Goal: Answer question/provide support

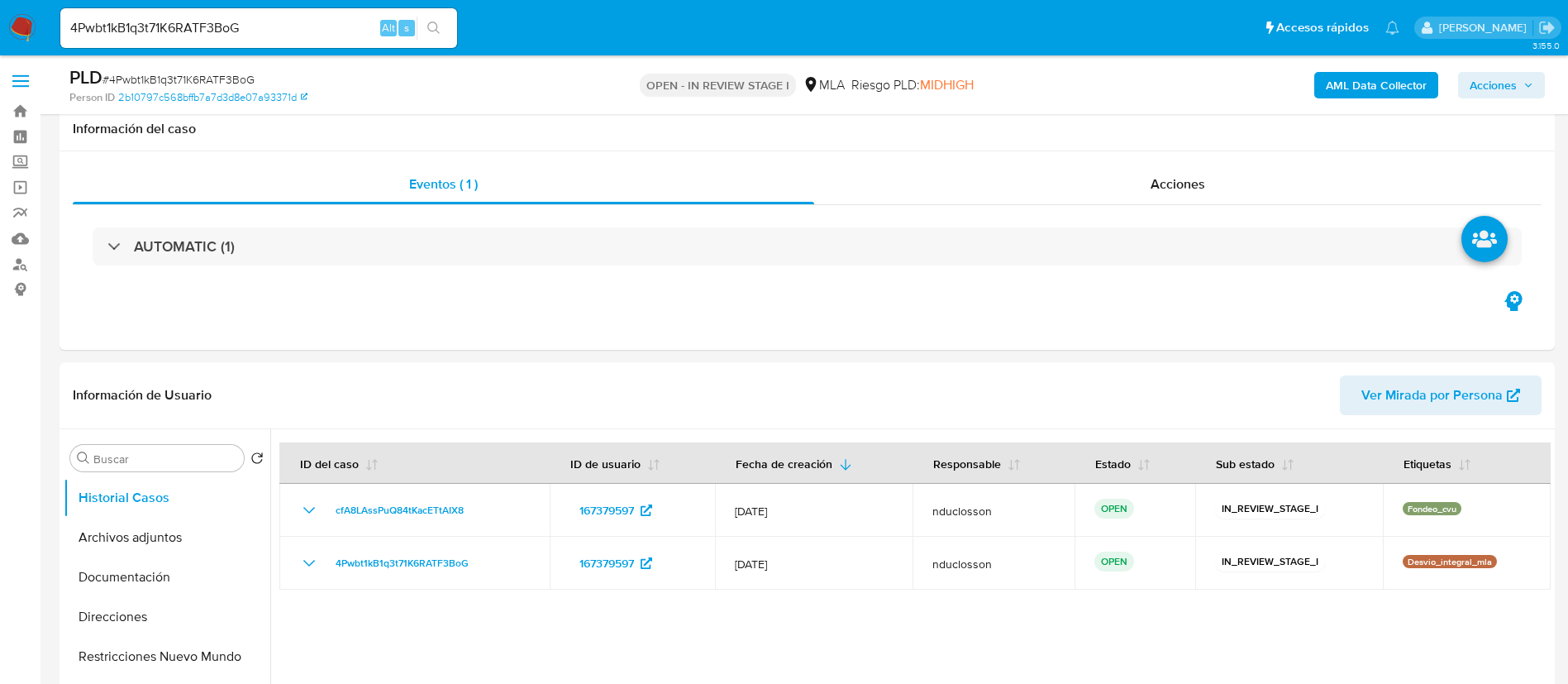
select select "10"
click at [202, 26] on input "4Pwbt1kB1q3t71K6RATF3BoG" at bounding box center [259, 27] width 397 height 21
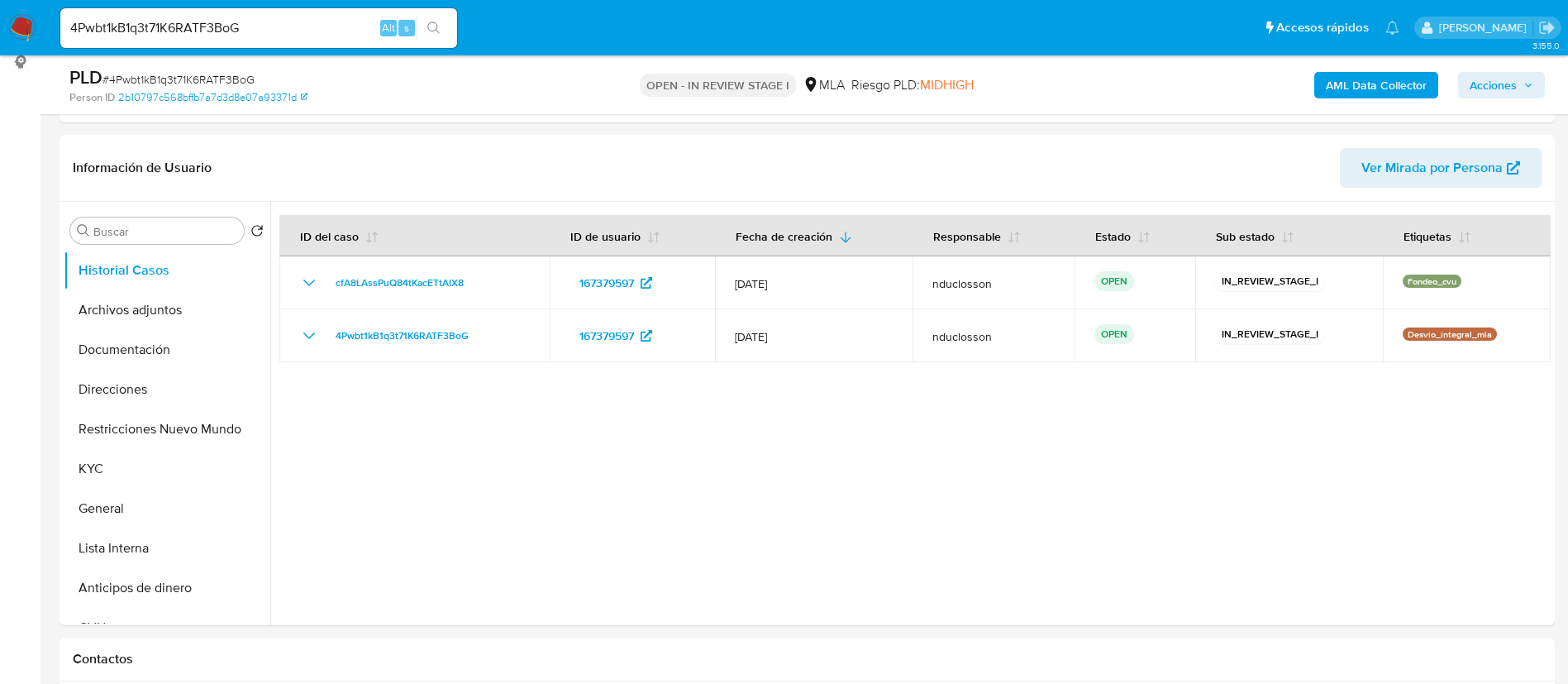
click at [202, 26] on input "4Pwbt1kB1q3t71K6RATF3BoG" at bounding box center [259, 27] width 397 height 21
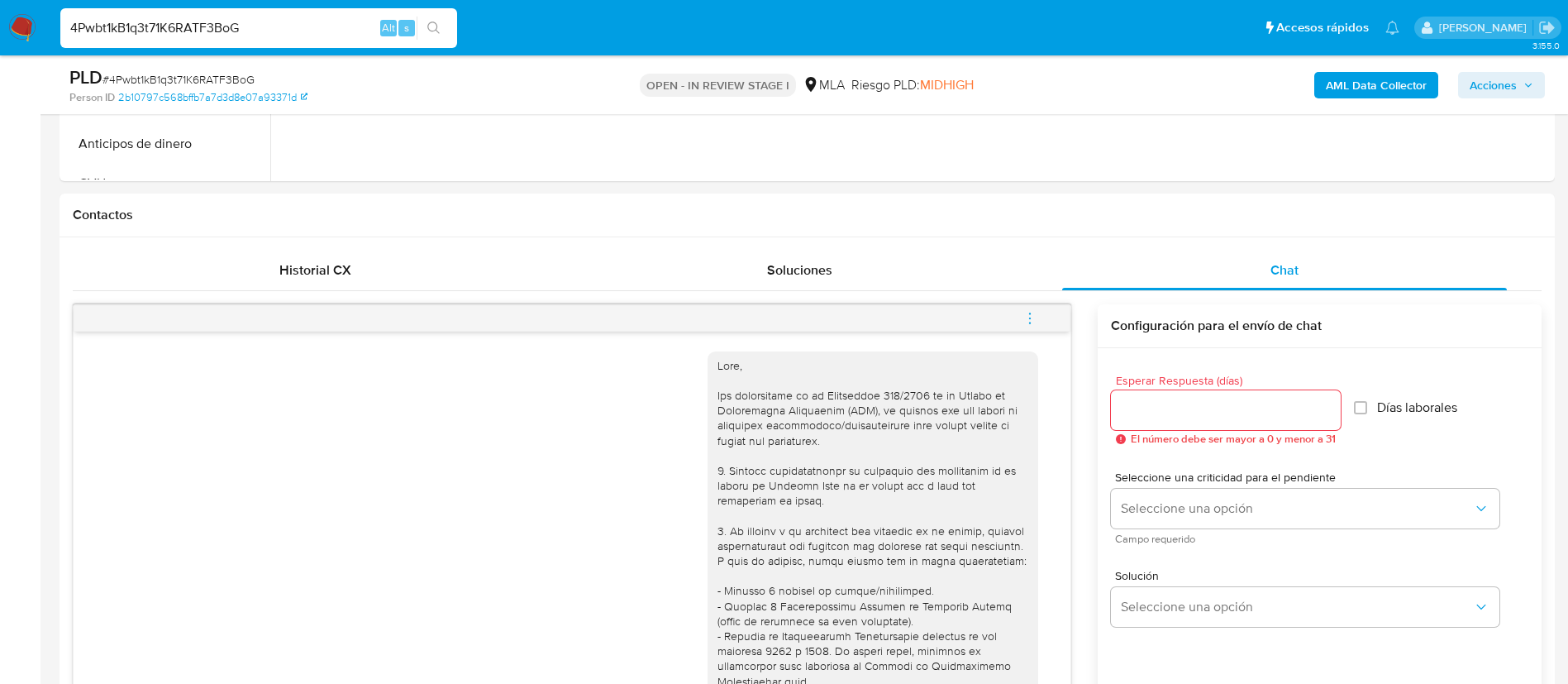
scroll to position [724, 0]
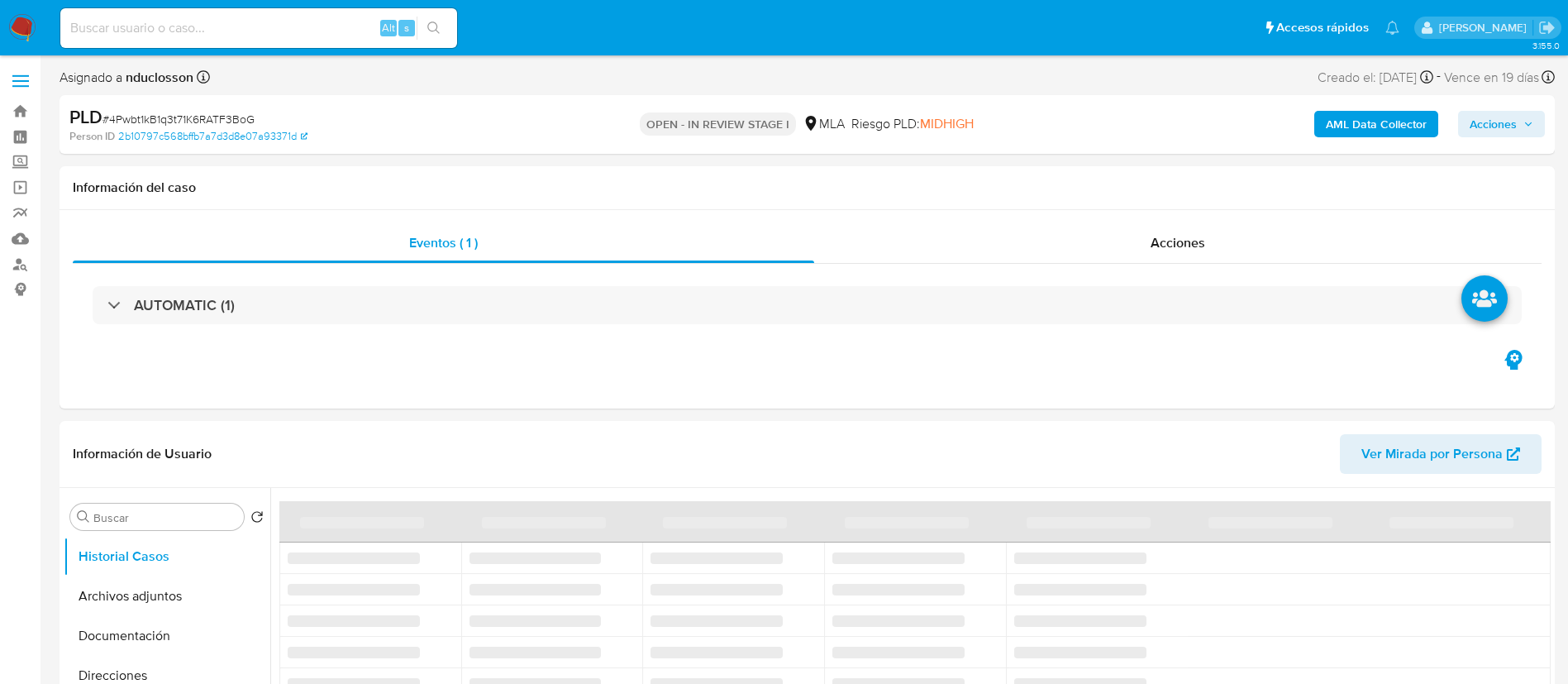
select select "10"
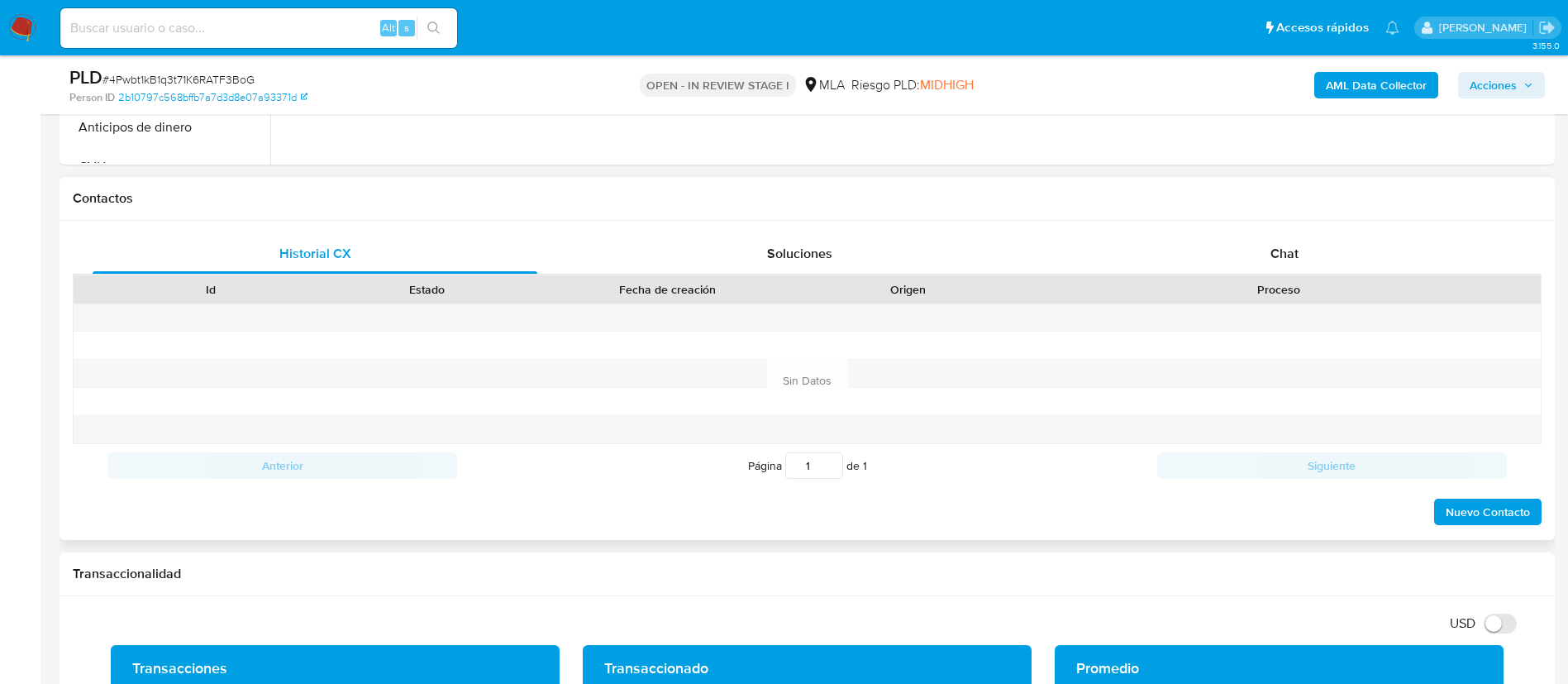
scroll to position [496, 0]
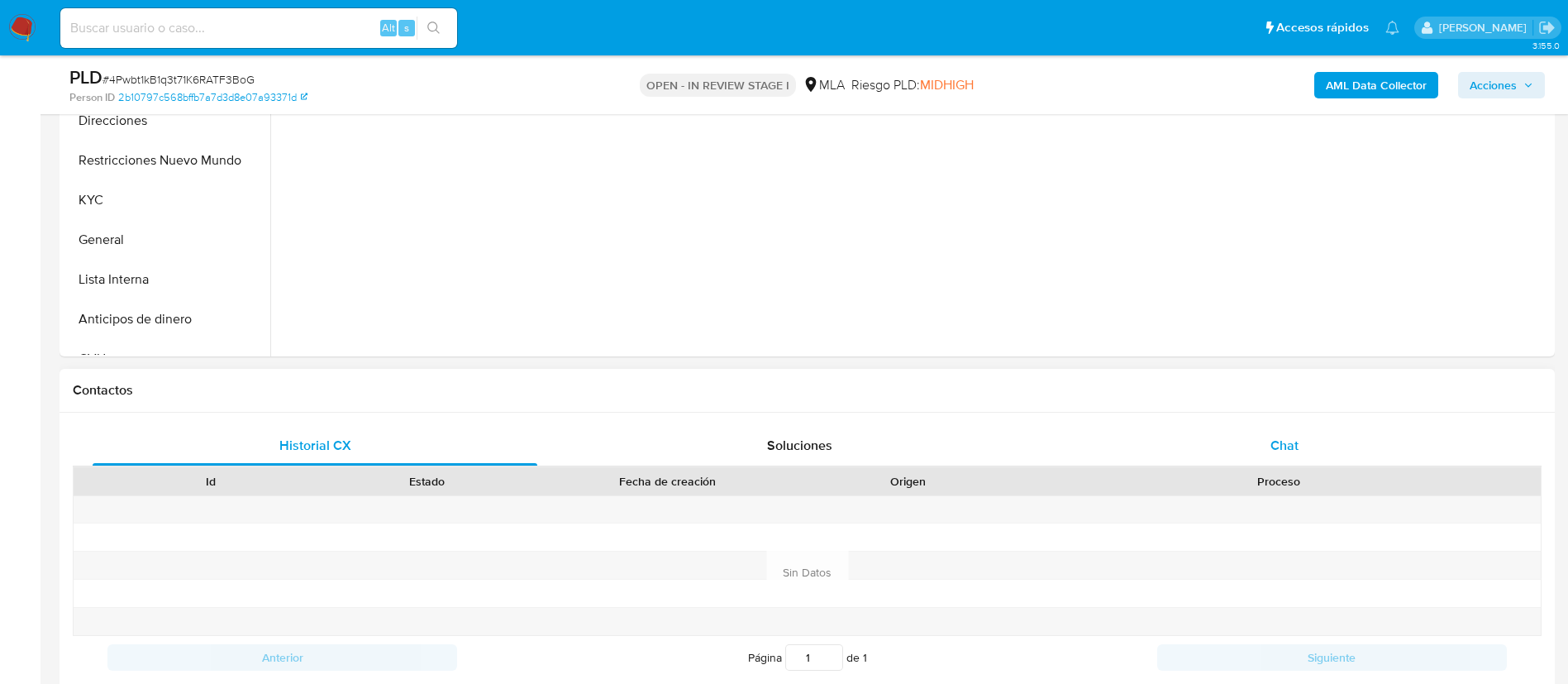
click at [1279, 431] on div "Chat" at bounding box center [1284, 446] width 444 height 40
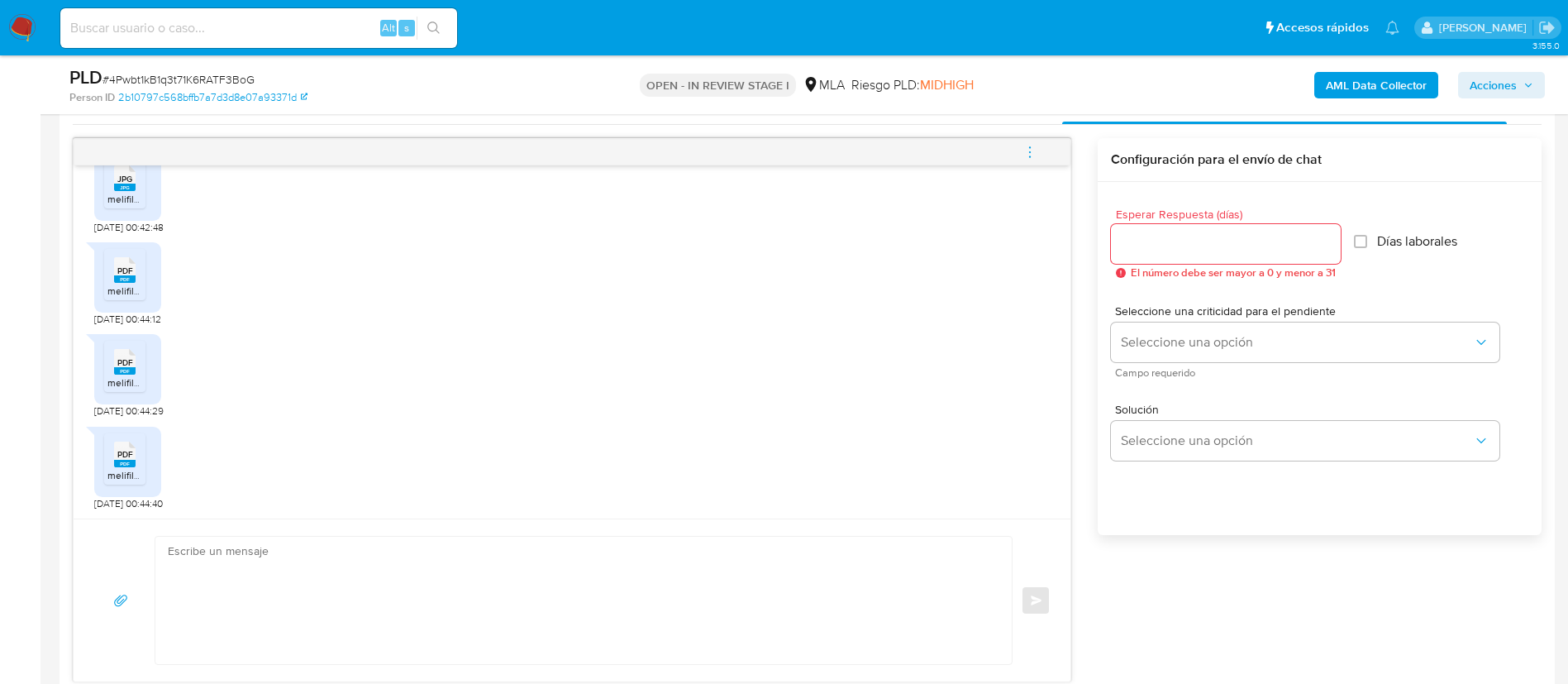
scroll to position [868, 0]
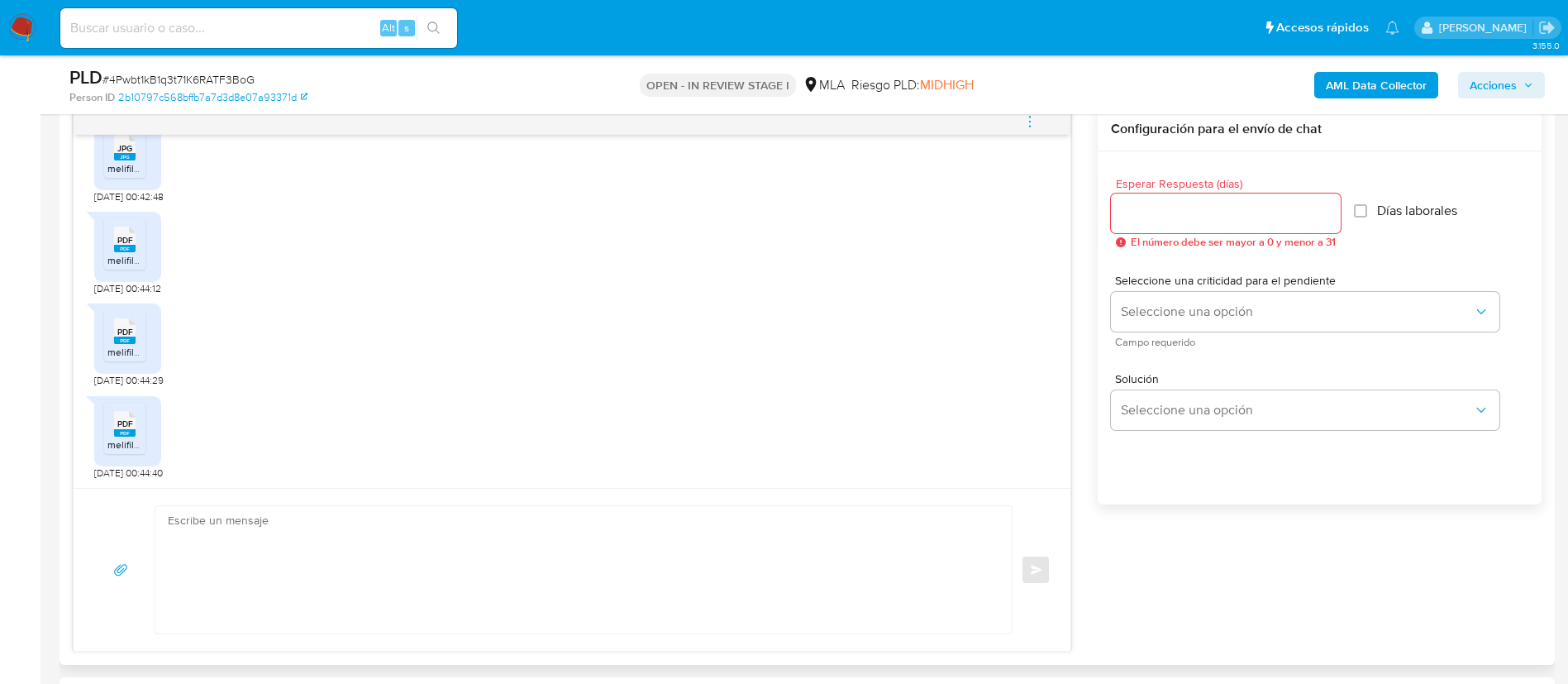
click at [402, 528] on textarea at bounding box center [579, 569] width 823 height 127
paste textarea "Hola Camila, Muchas gracias por tu respuesta. No obstante, necesitamos que nos …"
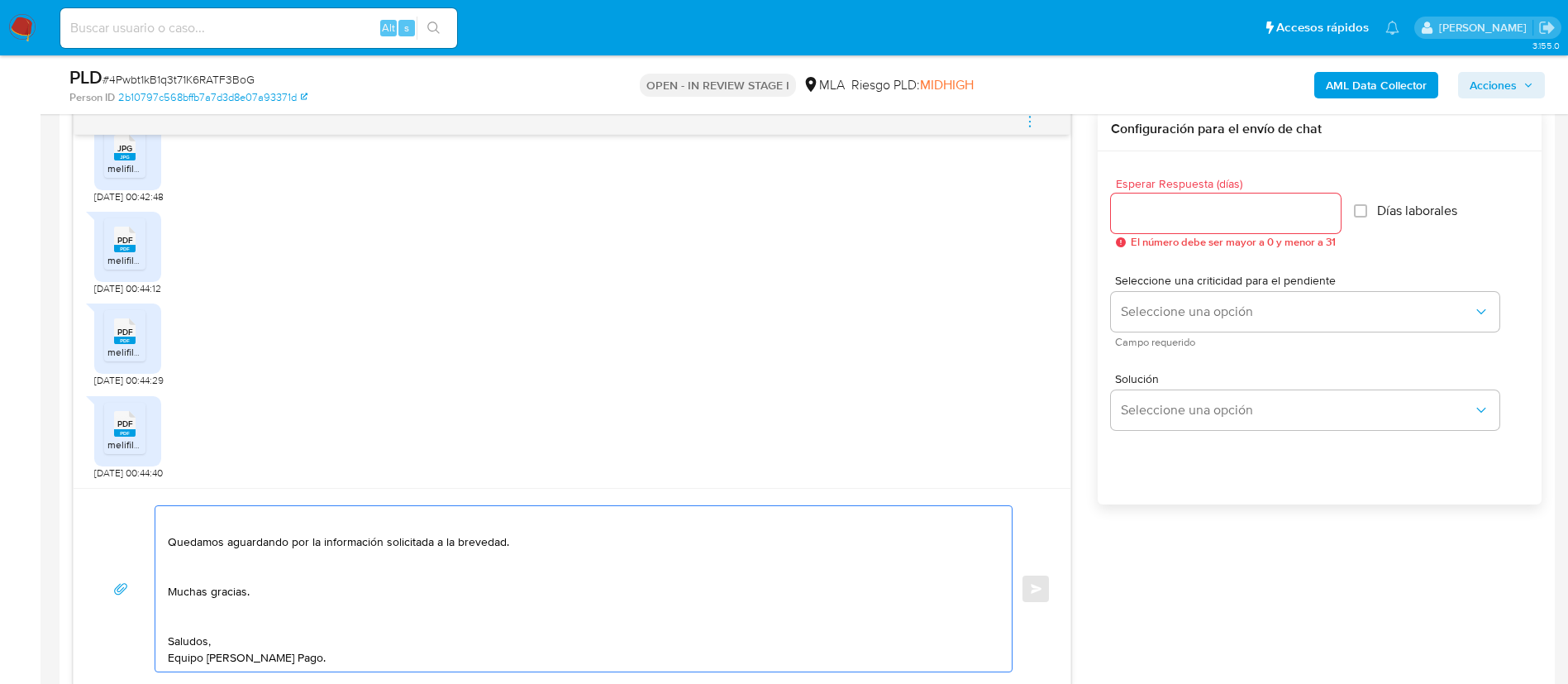
click at [220, 614] on textarea "Hola Camila, Muchas gracias por tu respuesta. No obstante, necesitamos que nos …" at bounding box center [579, 588] width 823 height 165
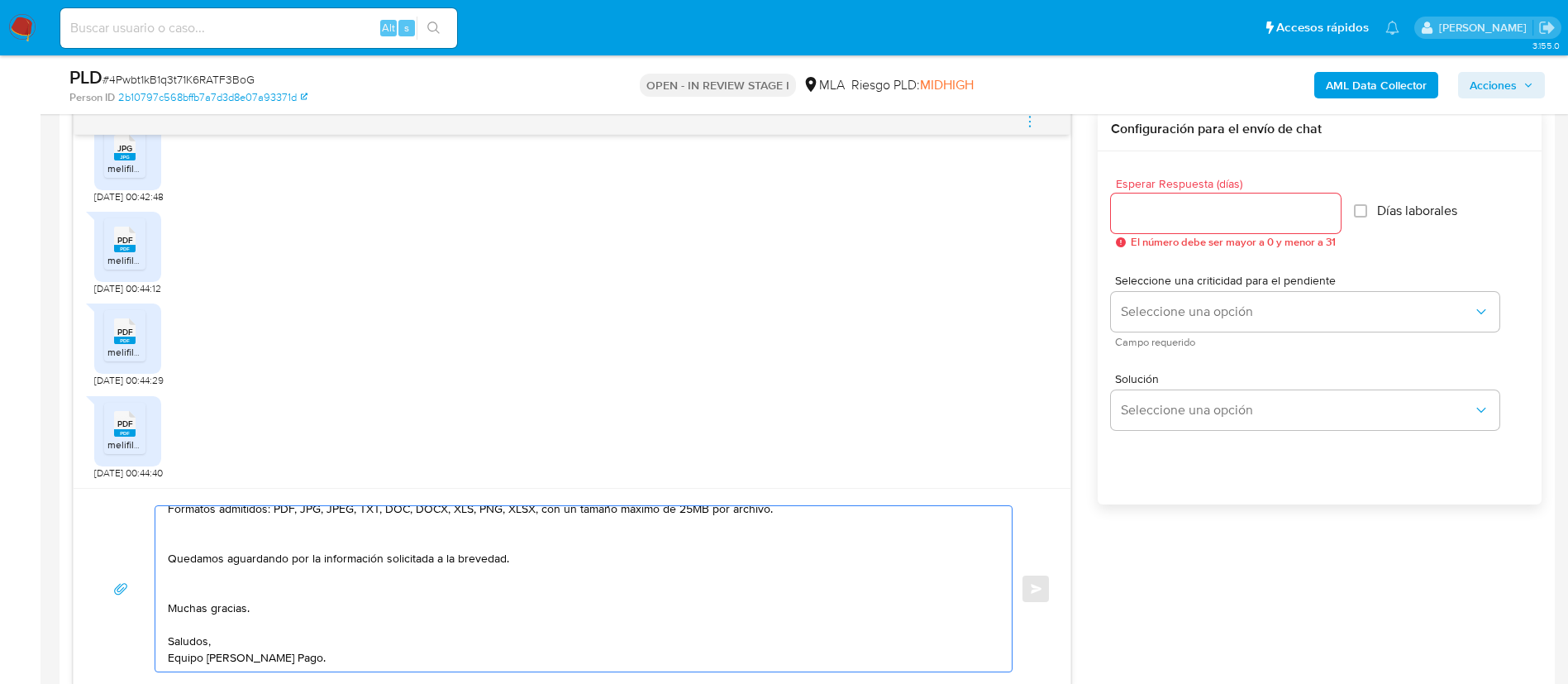
click at [215, 588] on textarea "Hola Camila, Muchas gracias por tu respuesta. No obstante, necesitamos que nos …" at bounding box center [579, 588] width 823 height 165
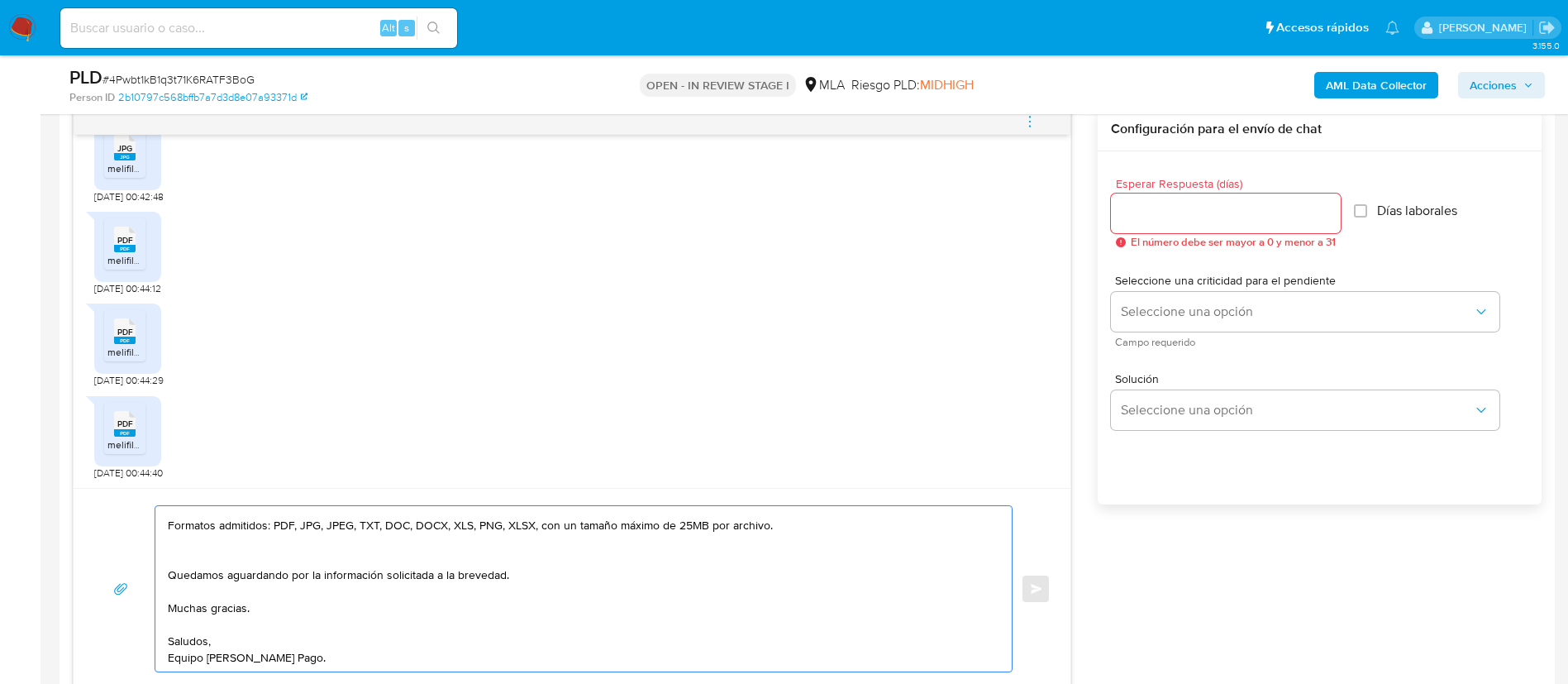
click at [217, 556] on textarea "Hola Camila, Muchas gracias por tu respuesta. No obstante, necesitamos que nos …" at bounding box center [579, 588] width 823 height 165
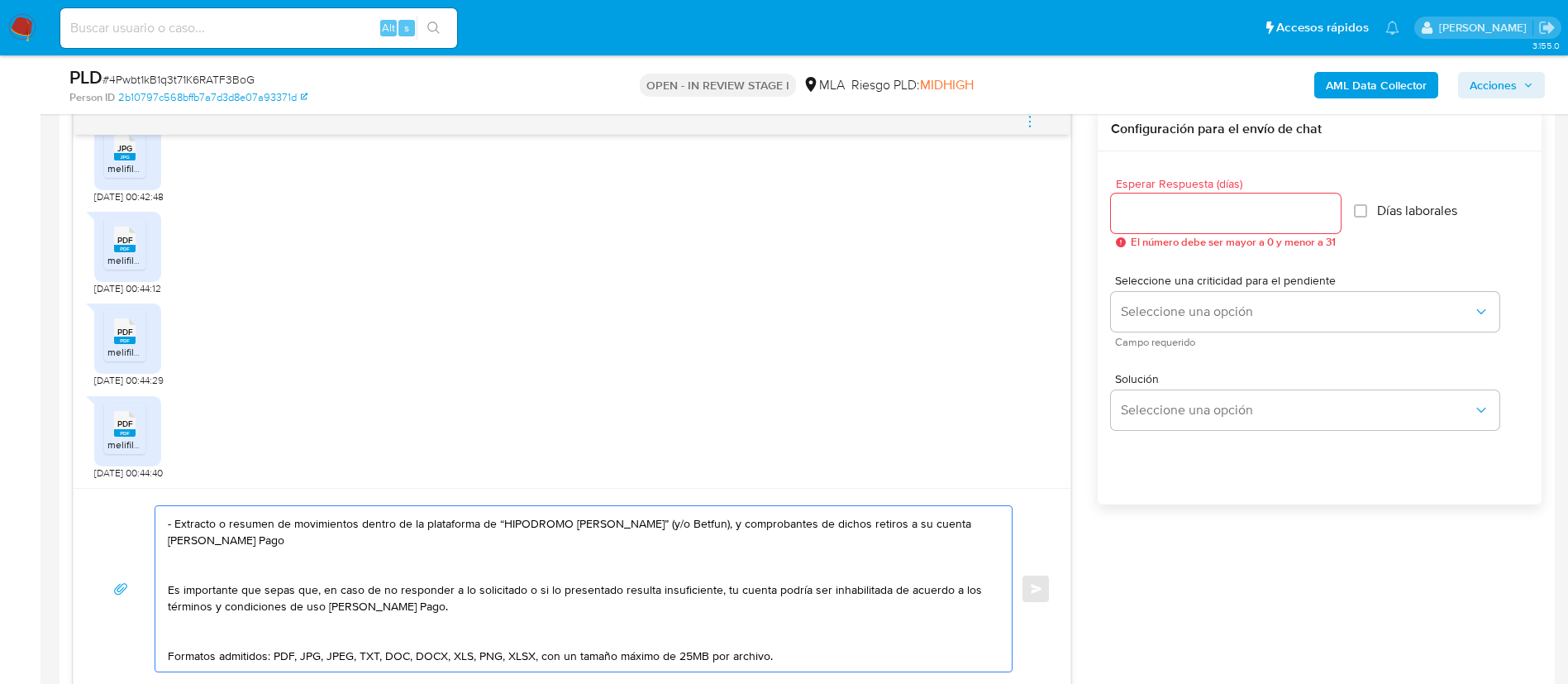
scroll to position [136, 0]
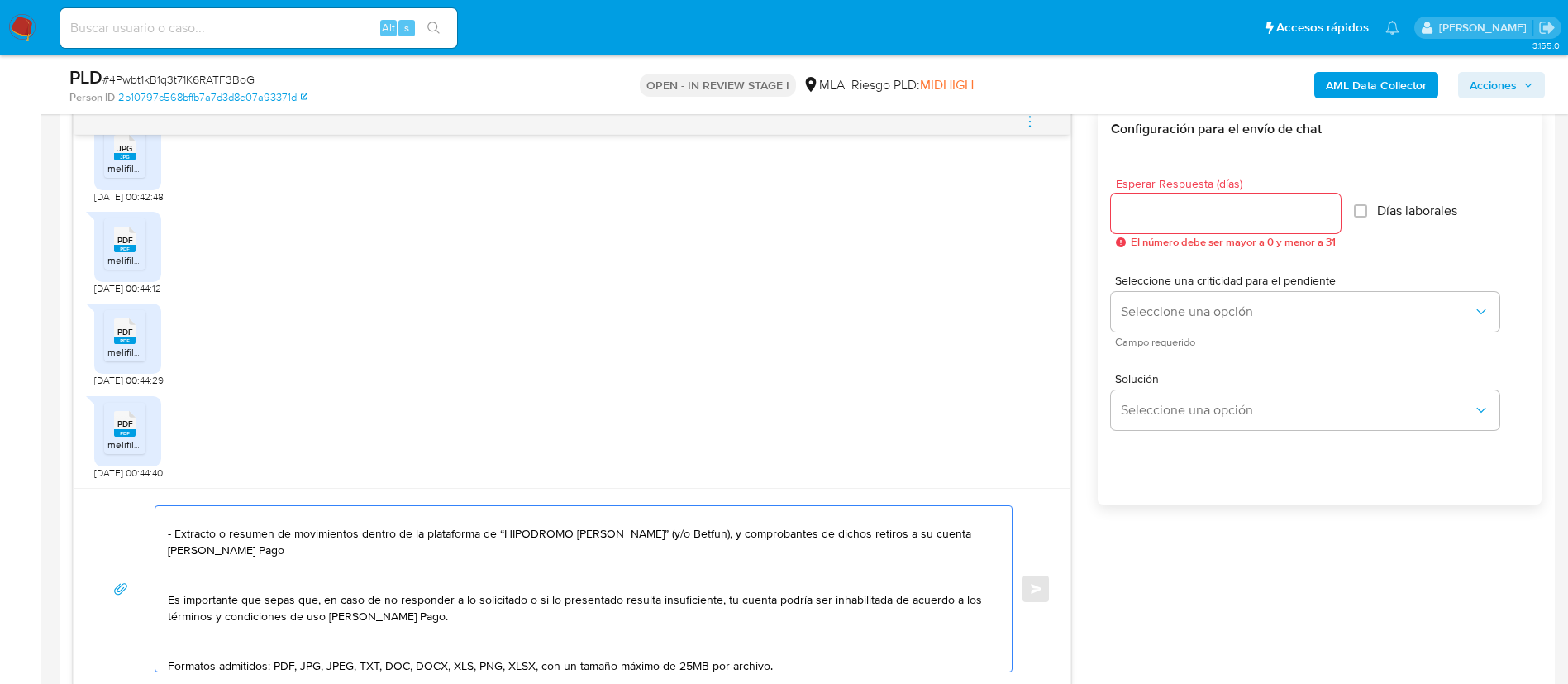
click at [215, 646] on textarea "Hola Camila, Muchas gracias por tu respuesta. No obstante, necesitamos que nos …" at bounding box center [579, 588] width 823 height 165
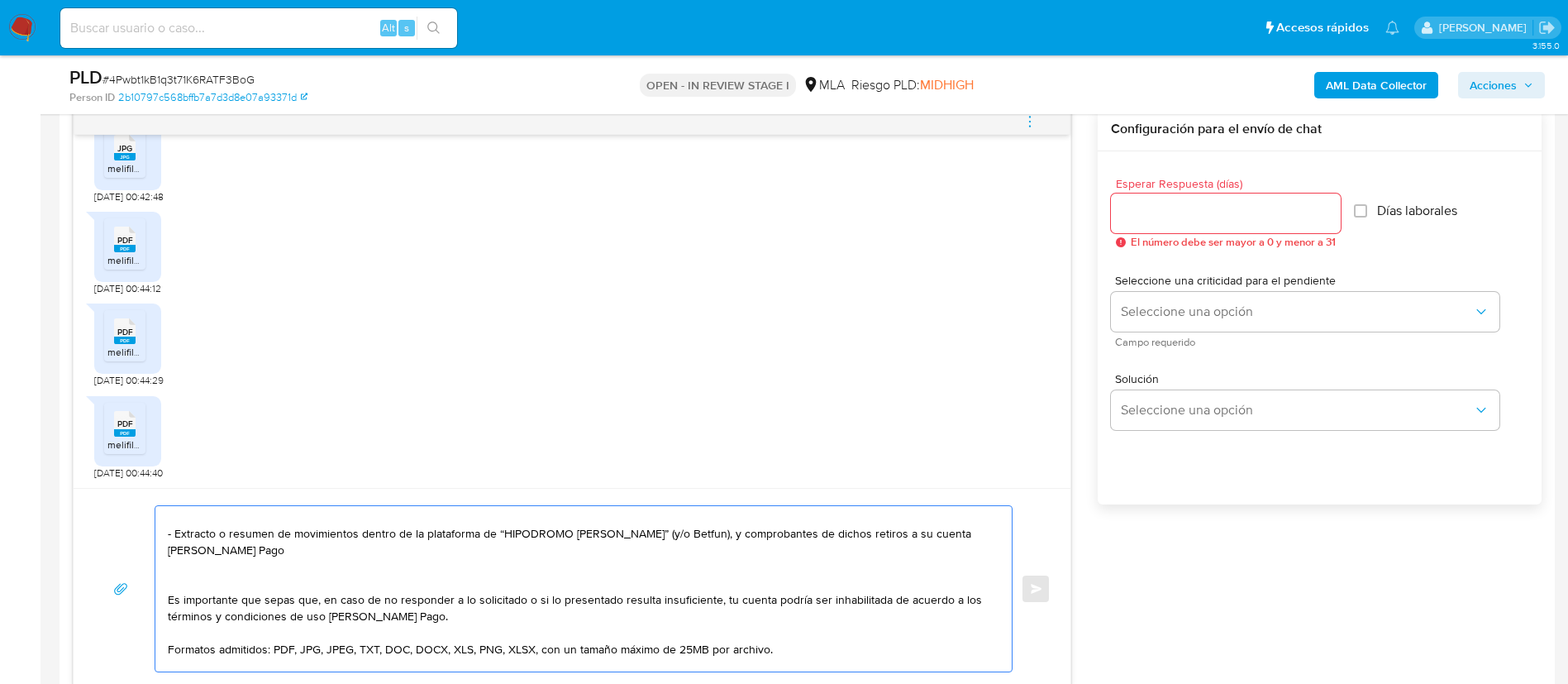
click at [195, 585] on textarea "Hola Camila, Muchas gracias por tu respuesta. No obstante, necesitamos que nos …" at bounding box center [579, 588] width 823 height 165
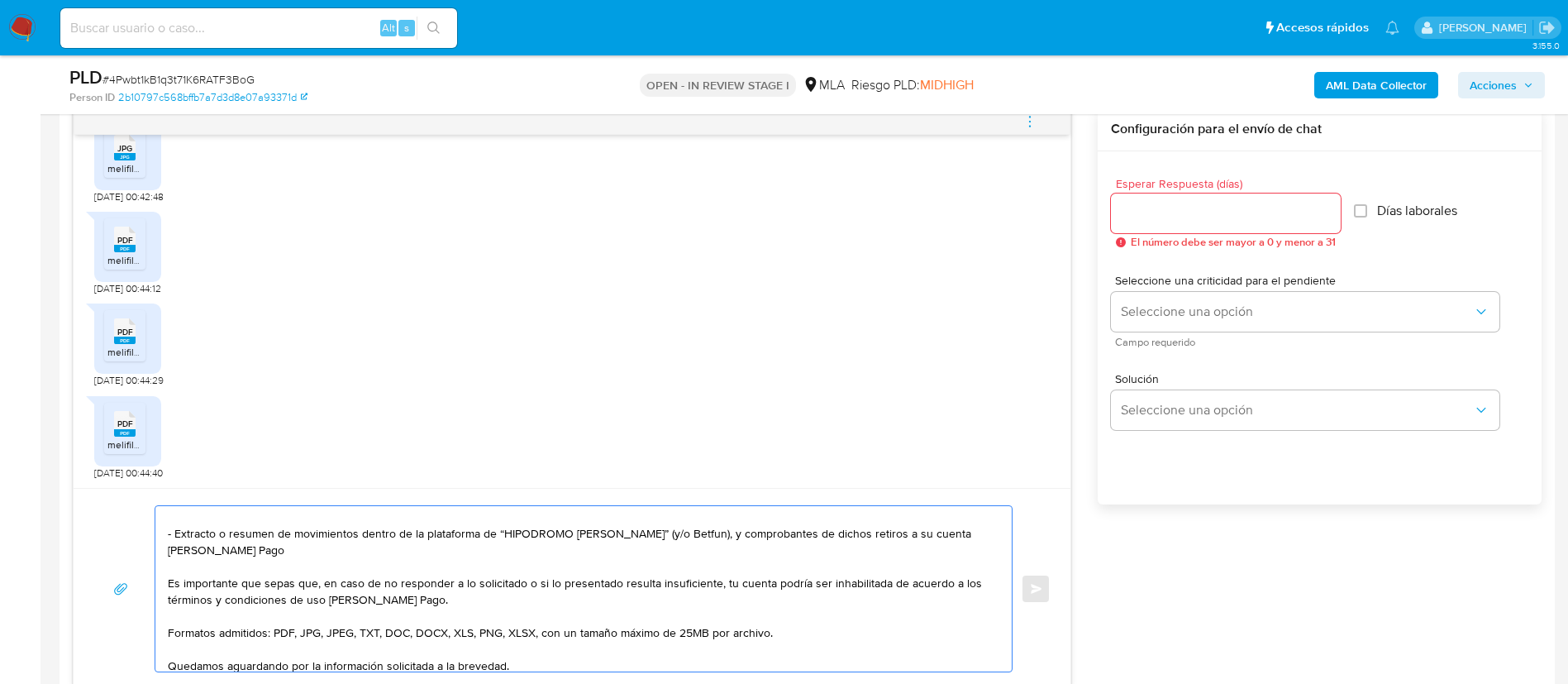
scroll to position [12, 0]
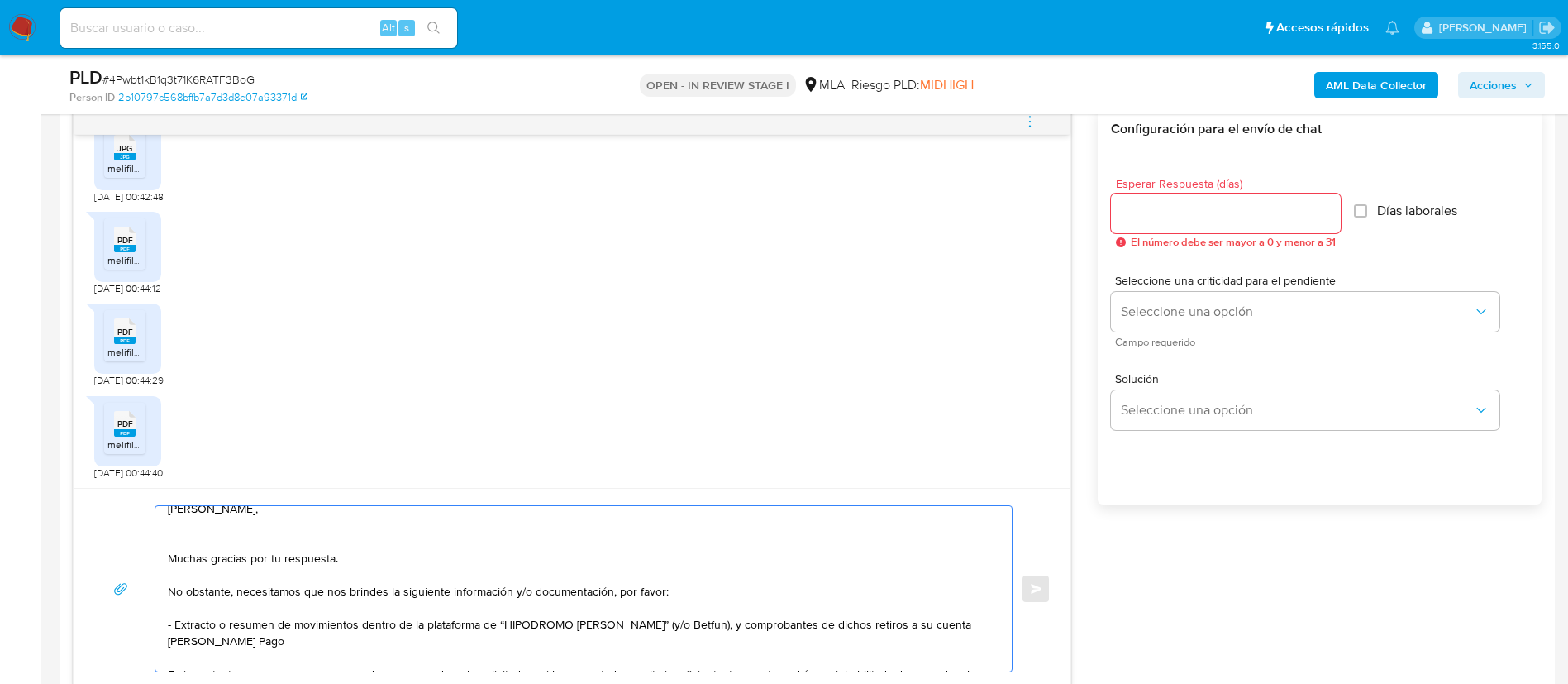
click at [193, 540] on textarea "Hola Camila, Muchas gracias por tu respuesta. No obstante, necesitamos que nos …" at bounding box center [579, 588] width 823 height 165
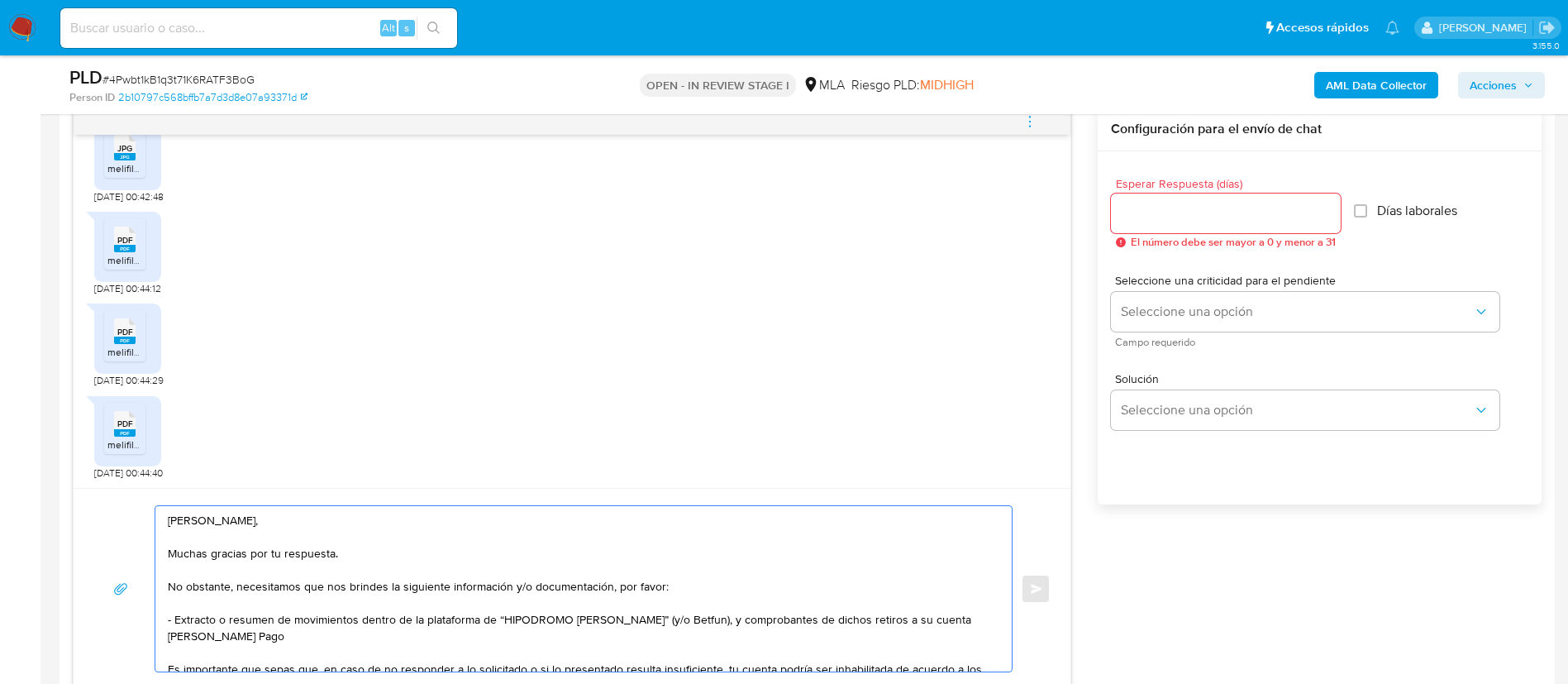
scroll to position [744, 0]
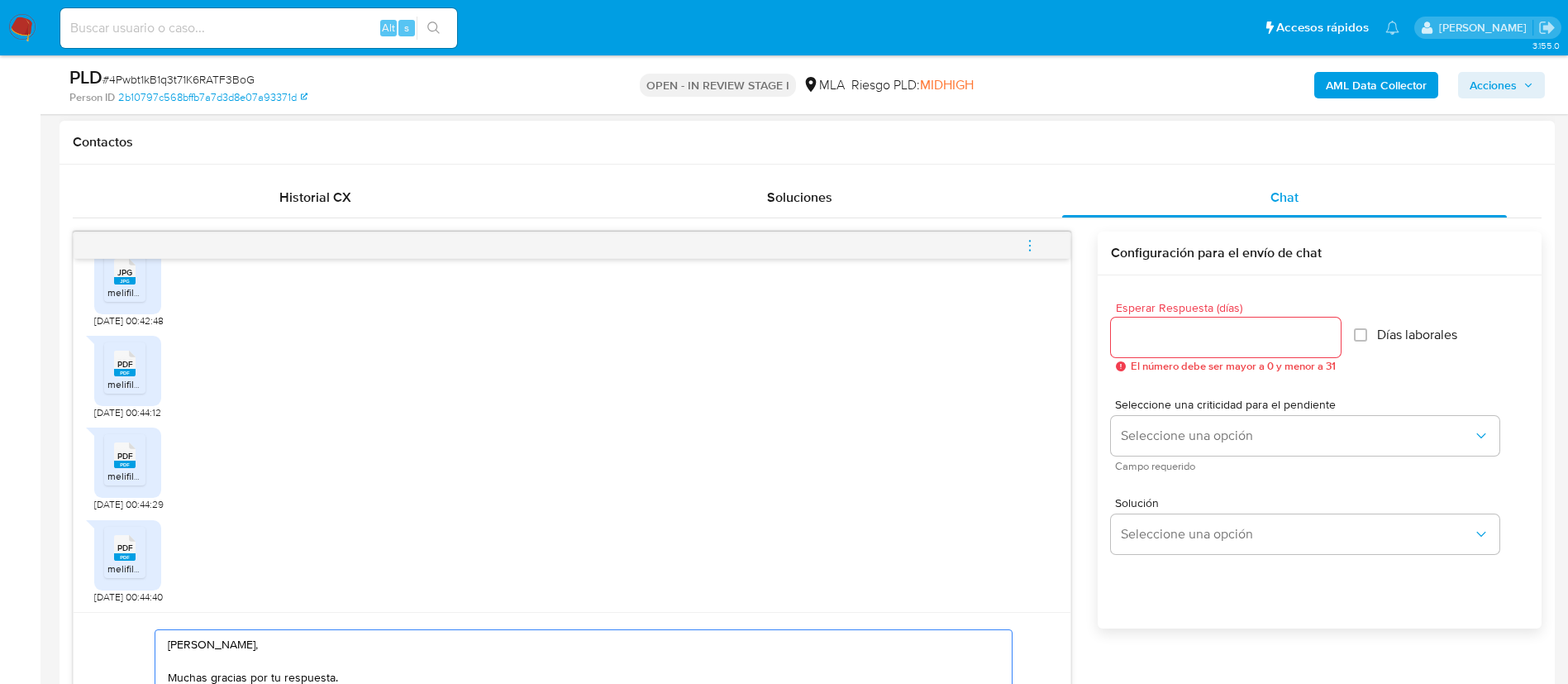
type textarea "Hola Camila, Muchas gracias por tu respuesta. No obstante, necesitamos que nos …"
click at [1140, 342] on input "Esperar Respuesta (días)" at bounding box center [1225, 337] width 230 height 21
type input "2"
click at [1141, 412] on div "Seleccione una criticidad para el pendiente Seleccione una opción Campo requeri…" at bounding box center [1305, 435] width 388 height 72
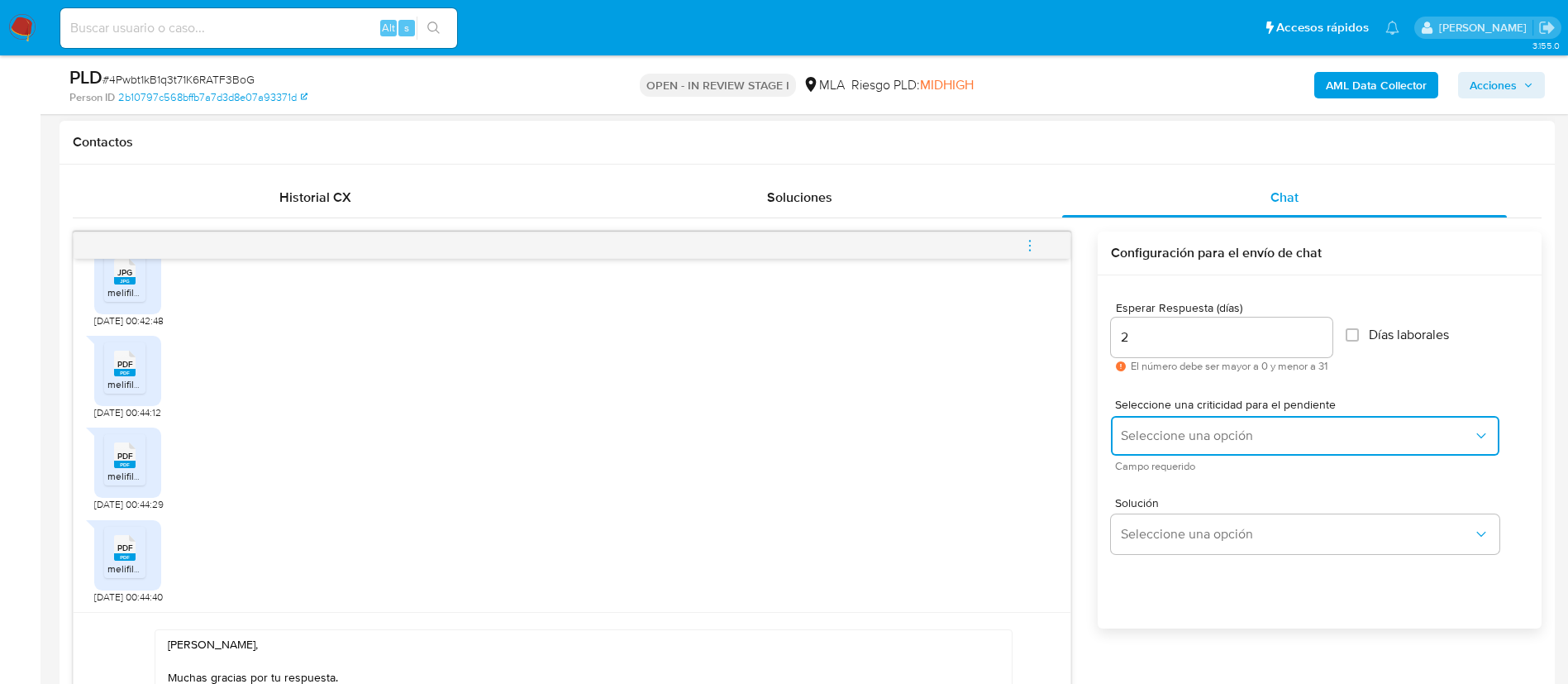
click at [1136, 426] on button "Seleccione una opción" at bounding box center [1305, 435] width 388 height 40
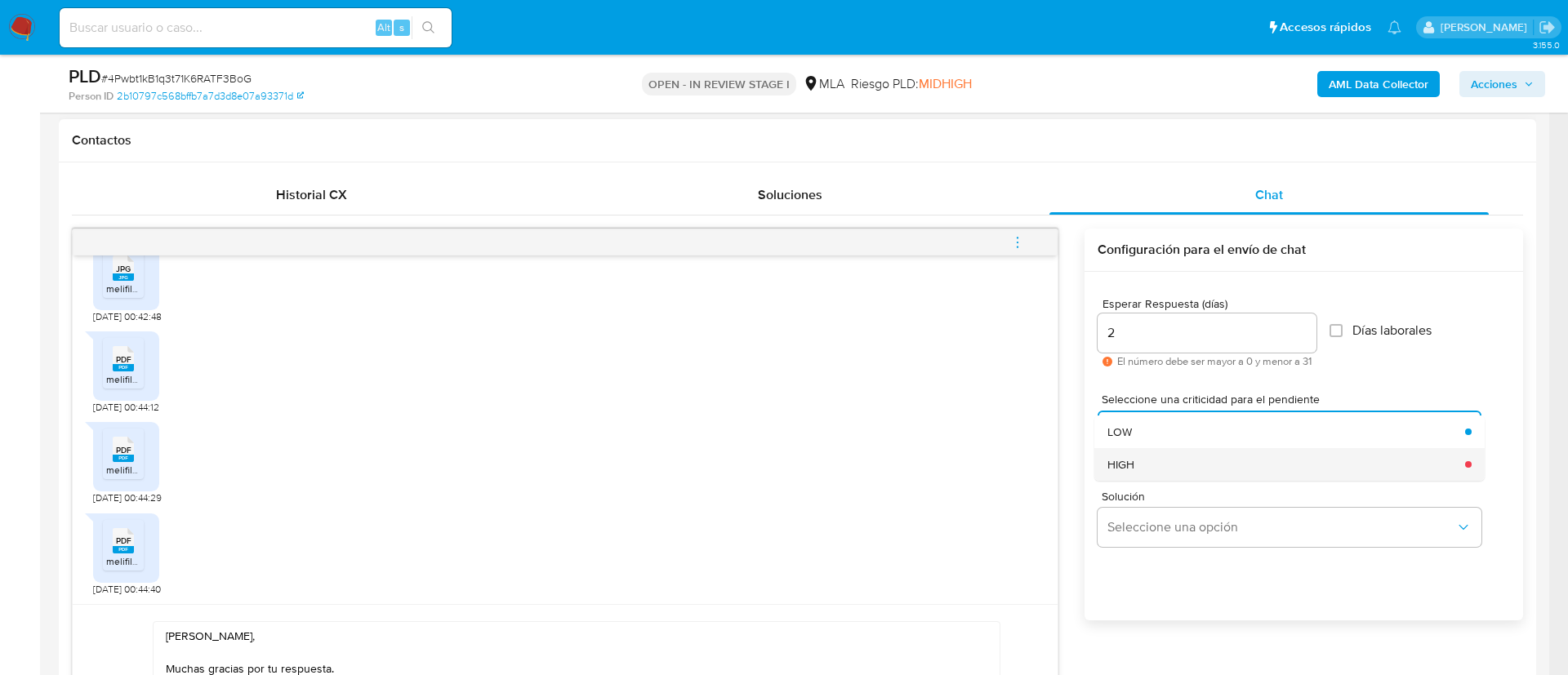
click at [1112, 472] on div "HIGH" at bounding box center [1281, 464] width 348 height 33
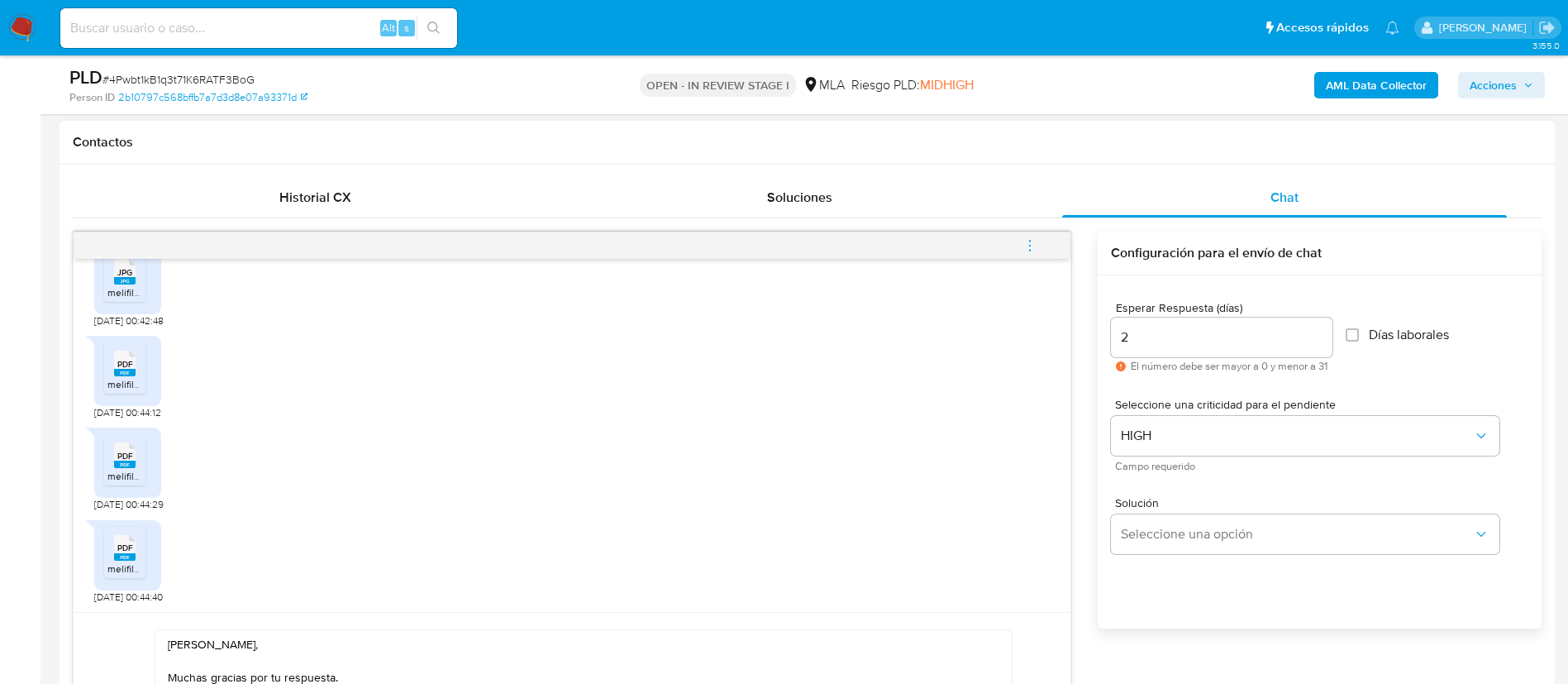
click at [1403, 351] on div "Esperar Respuesta (días) 2 El número debe ser mayor a 0 y menor a 31 Días labor…" at bounding box center [1320, 337] width 417 height 97
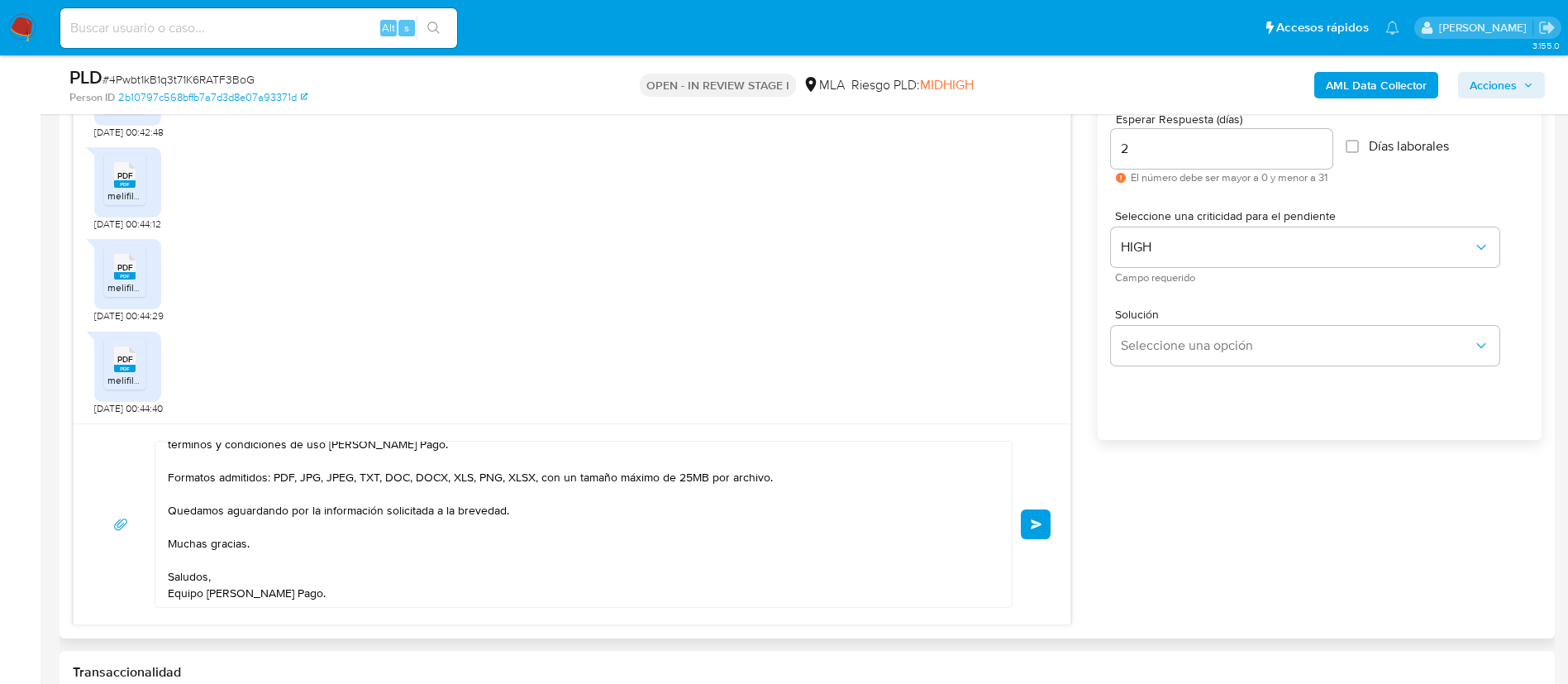
scroll to position [993, 0]
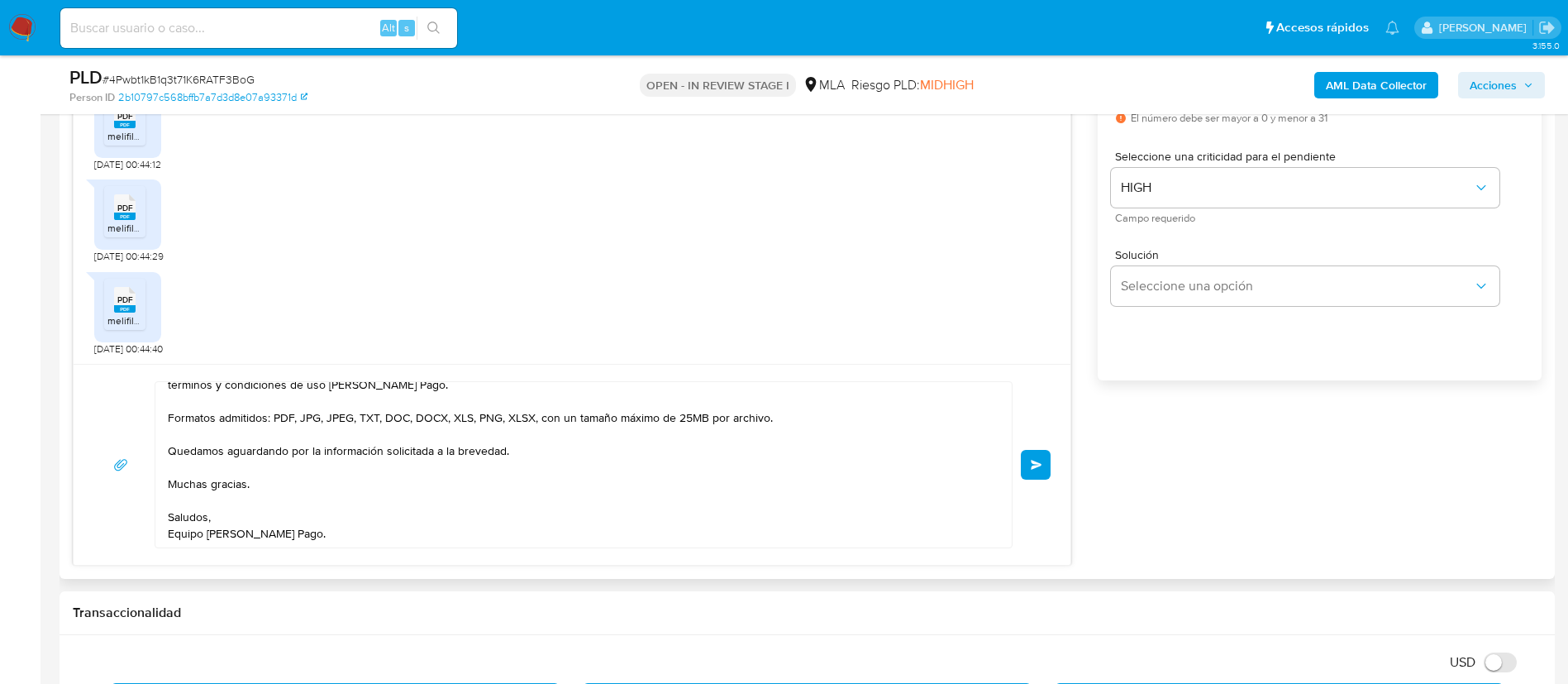
click at [1028, 462] on button "Enviar" at bounding box center [1035, 464] width 30 height 30
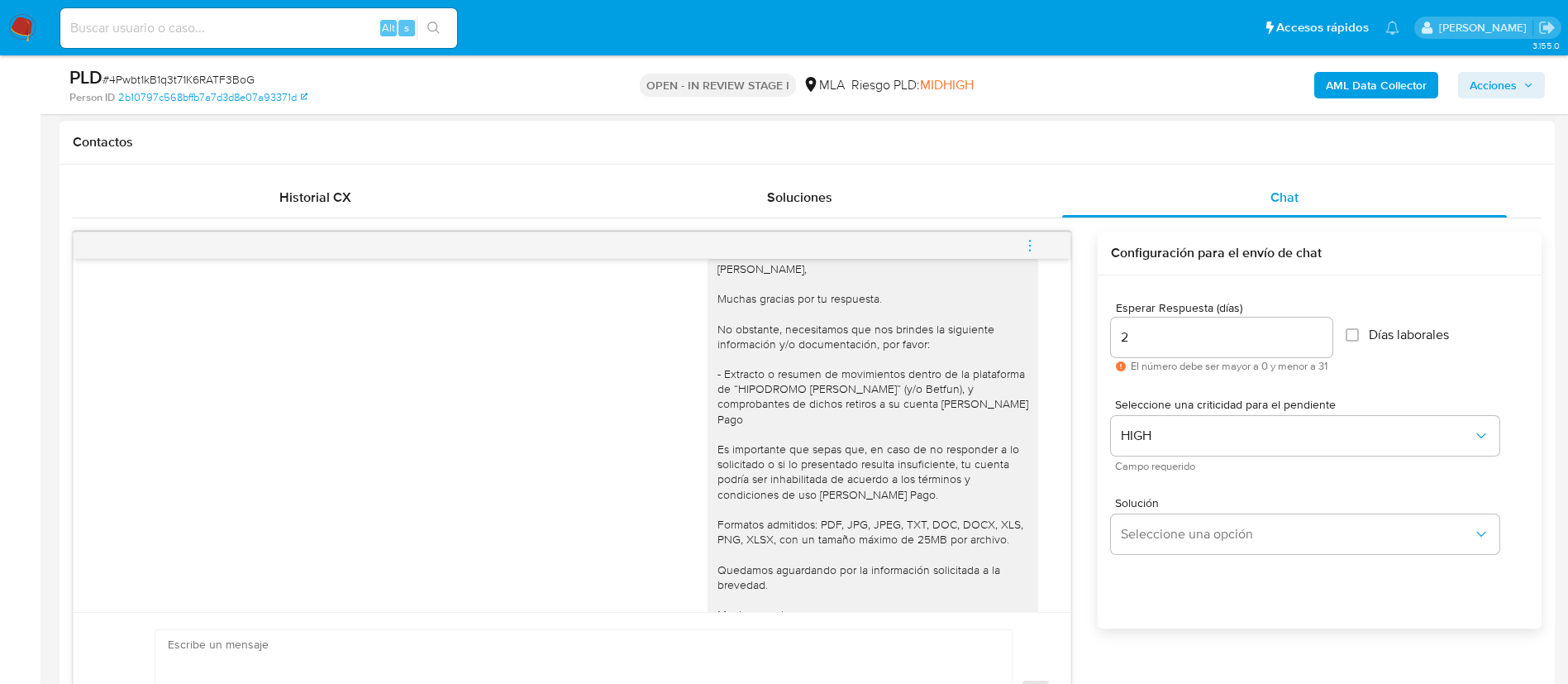
scroll to position [1696, 0]
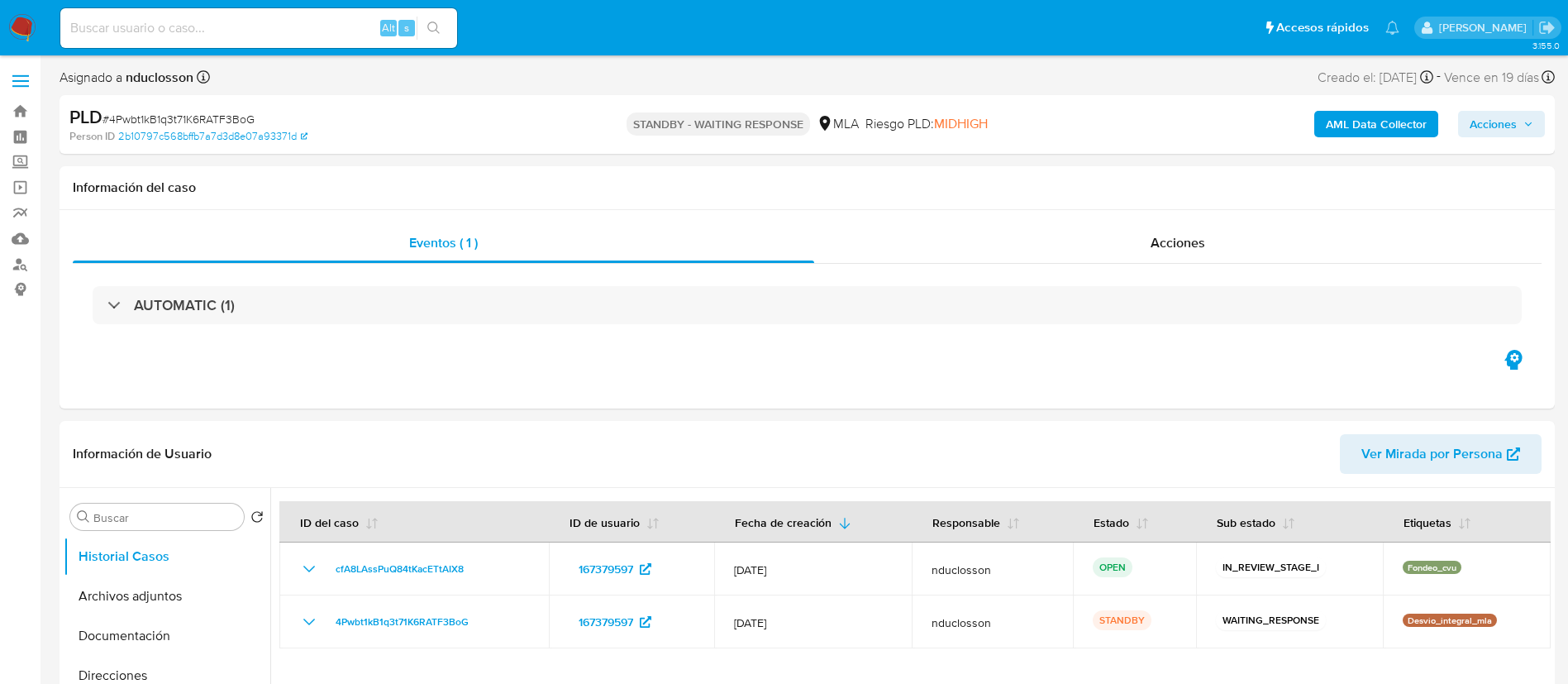
select select "10"
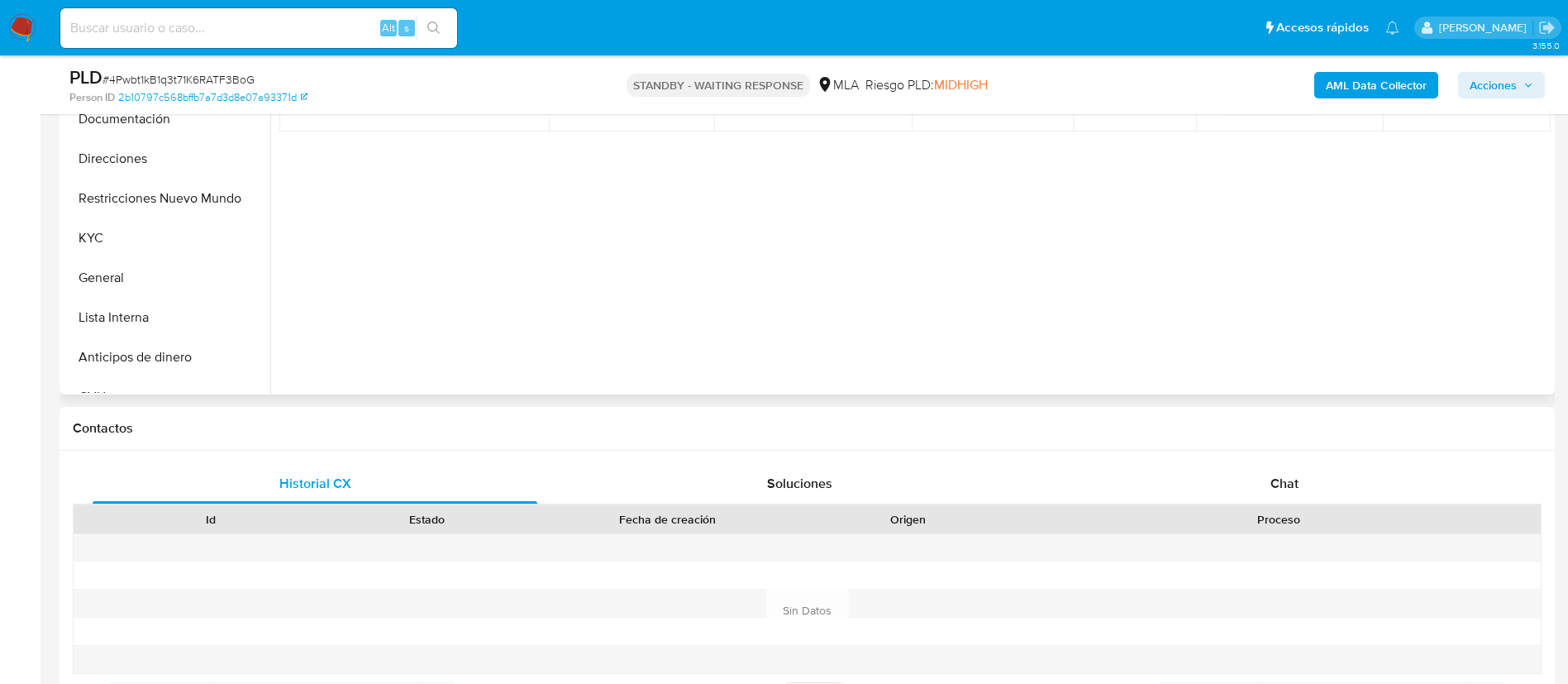
scroll to position [496, 0]
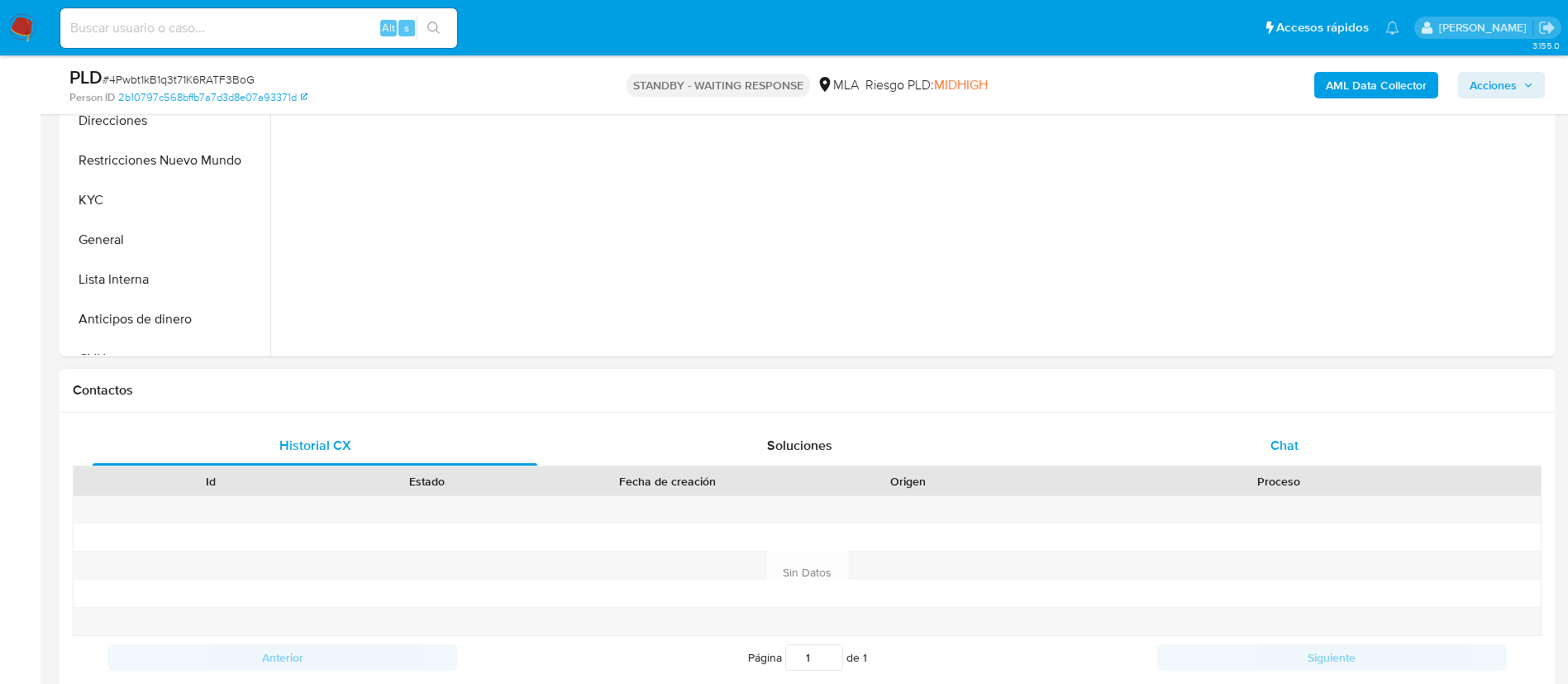
click at [1247, 435] on div "Chat" at bounding box center [1284, 446] width 444 height 40
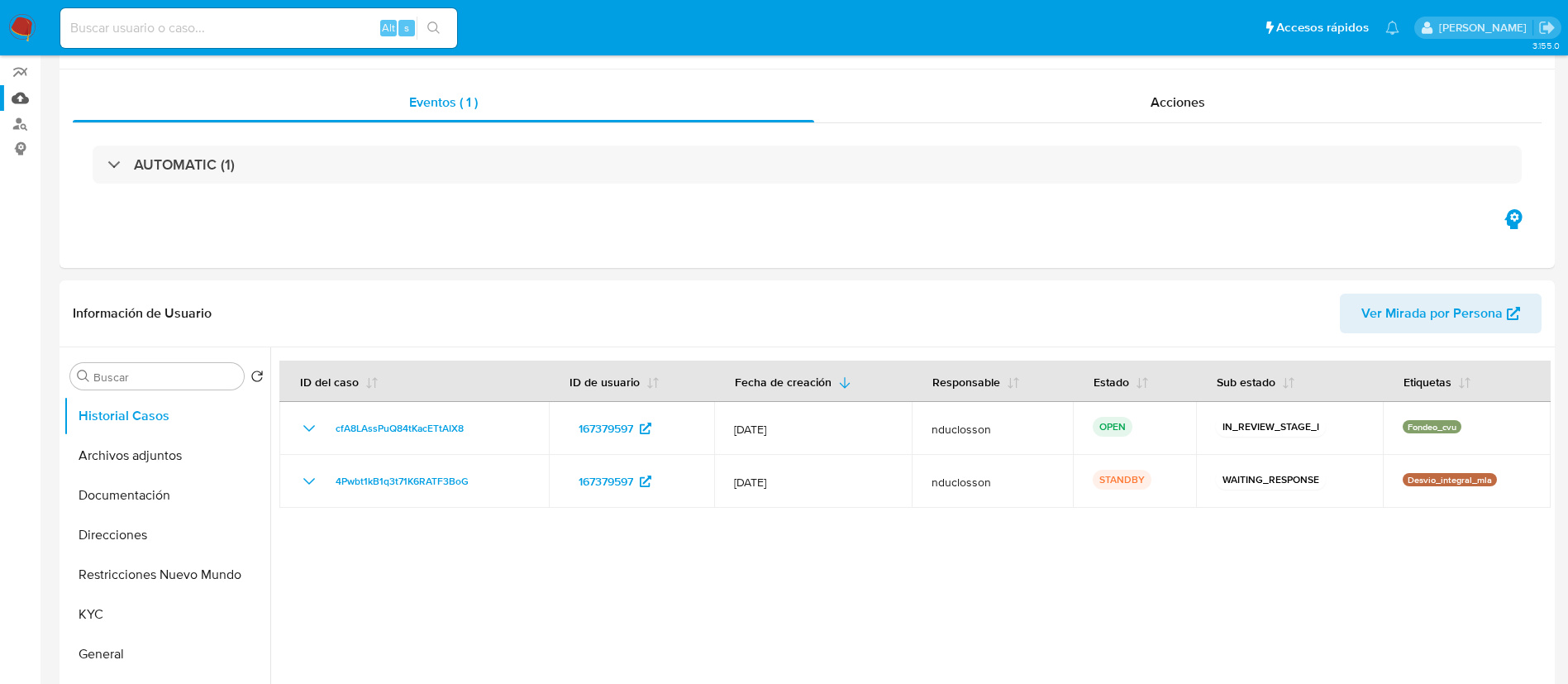
scroll to position [0, 0]
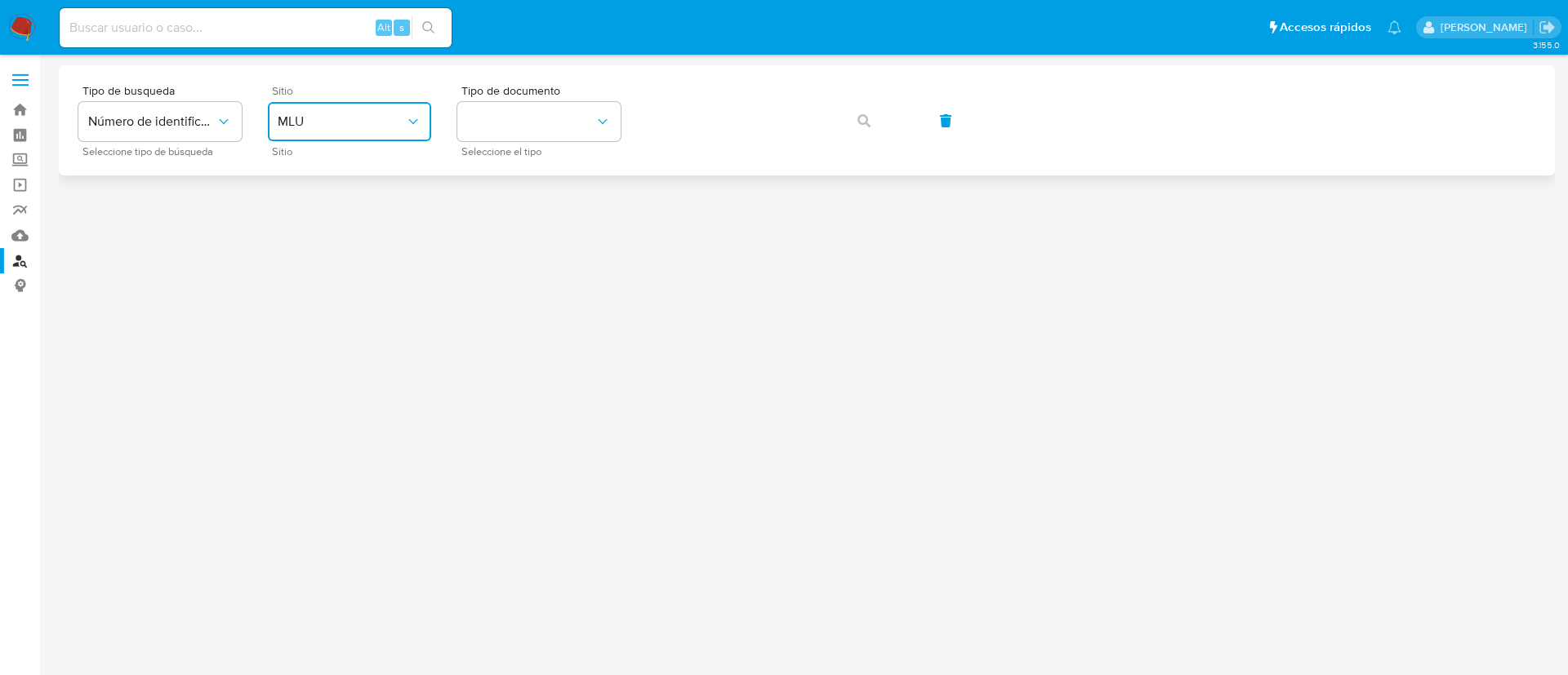
click at [382, 131] on button "MLU" at bounding box center [349, 121] width 163 height 39
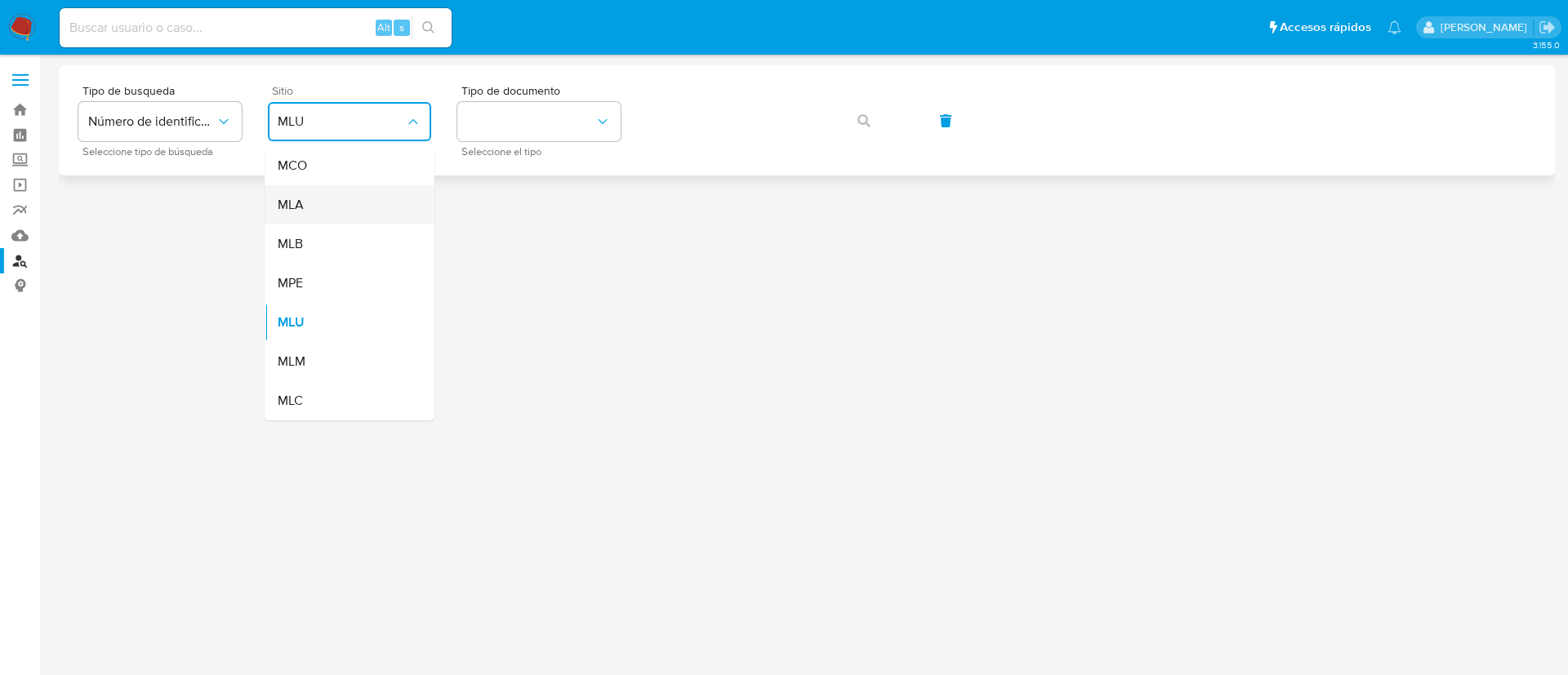
drag, startPoint x: 370, startPoint y: 174, endPoint x: 370, endPoint y: 207, distance: 33.0
click at [370, 207] on ul "MCO MLA MLB MPE MLU MLM MLC" at bounding box center [349, 282] width 170 height 274
click at [370, 208] on div "MLA" at bounding box center [344, 204] width 134 height 39
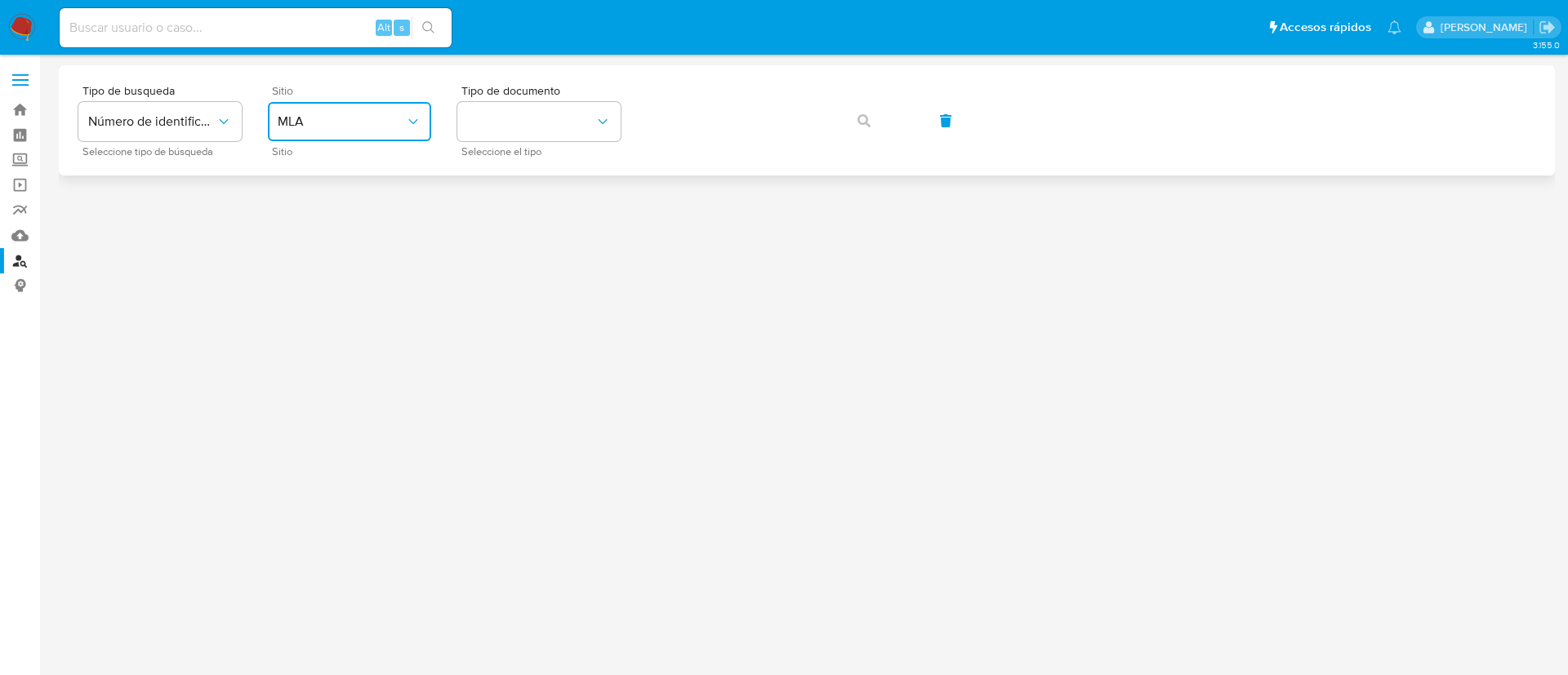
click at [872, 112] on div "Tipo de busqueda Número de identificación Seleccione tipo de búsqueda Sitio MLA…" at bounding box center [807, 120] width 1457 height 71
click at [868, 113] on div "Tipo de busqueda Número de identificación Seleccione tipo de búsqueda Sitio MLA…" at bounding box center [807, 120] width 1457 height 71
click at [566, 121] on button "identificationType" at bounding box center [539, 121] width 163 height 39
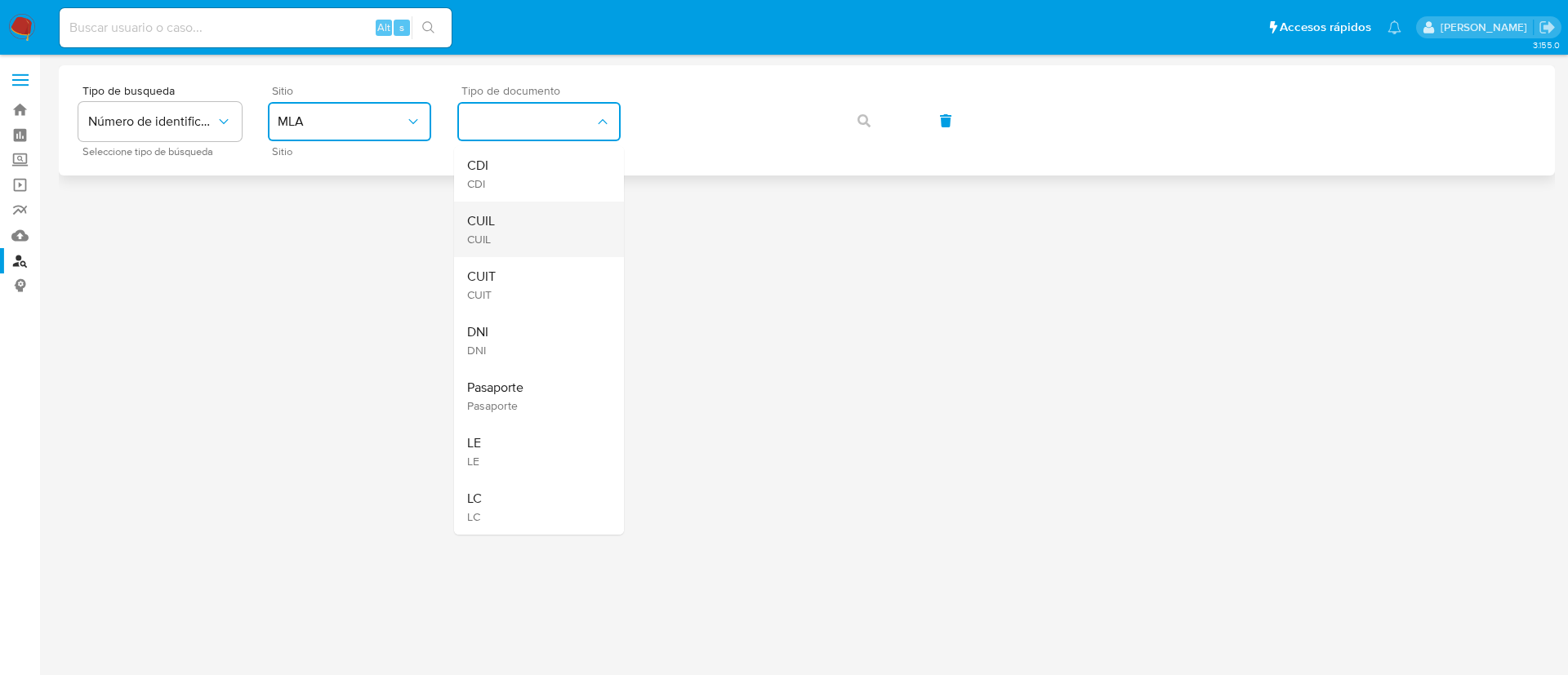
click at [512, 218] on div "CUIL CUIL" at bounding box center [534, 229] width 134 height 55
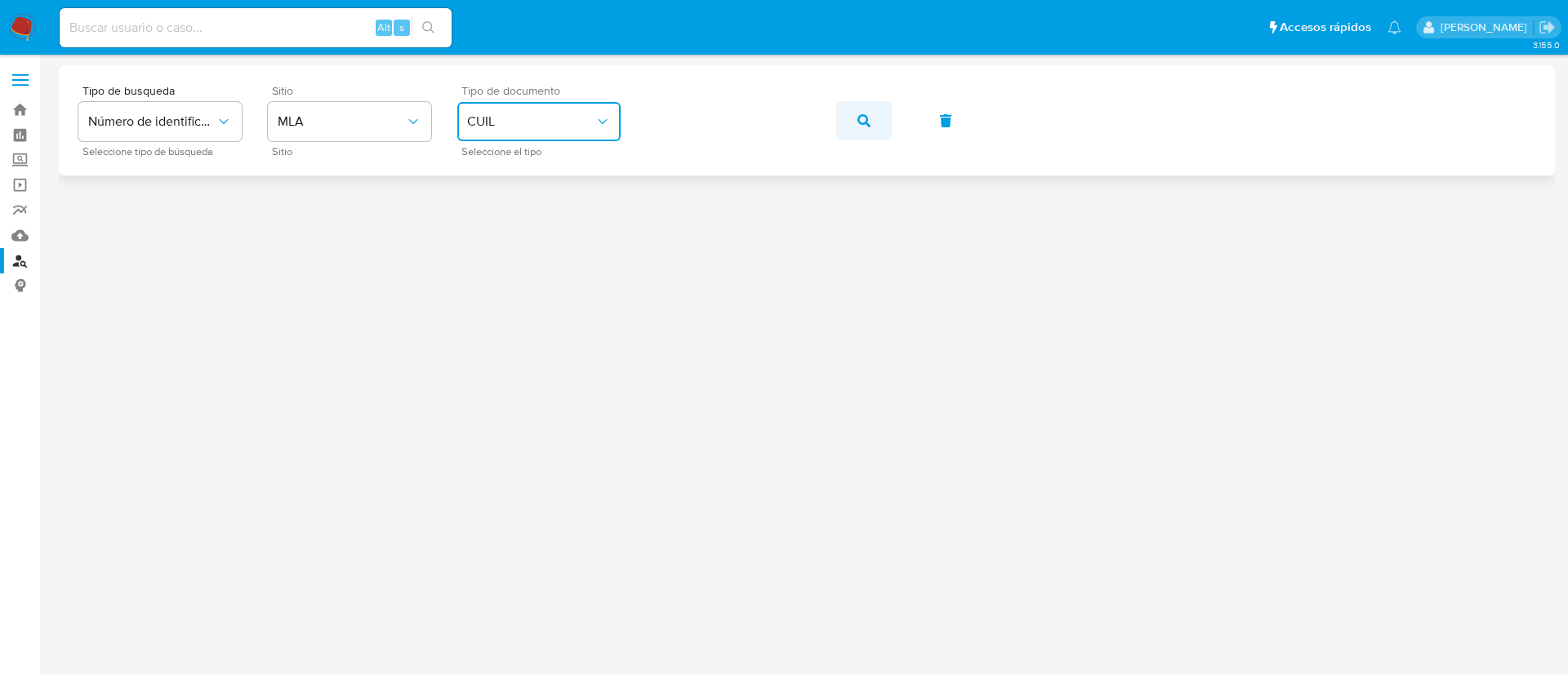
click at [869, 123] on icon "button" at bounding box center [864, 121] width 13 height 13
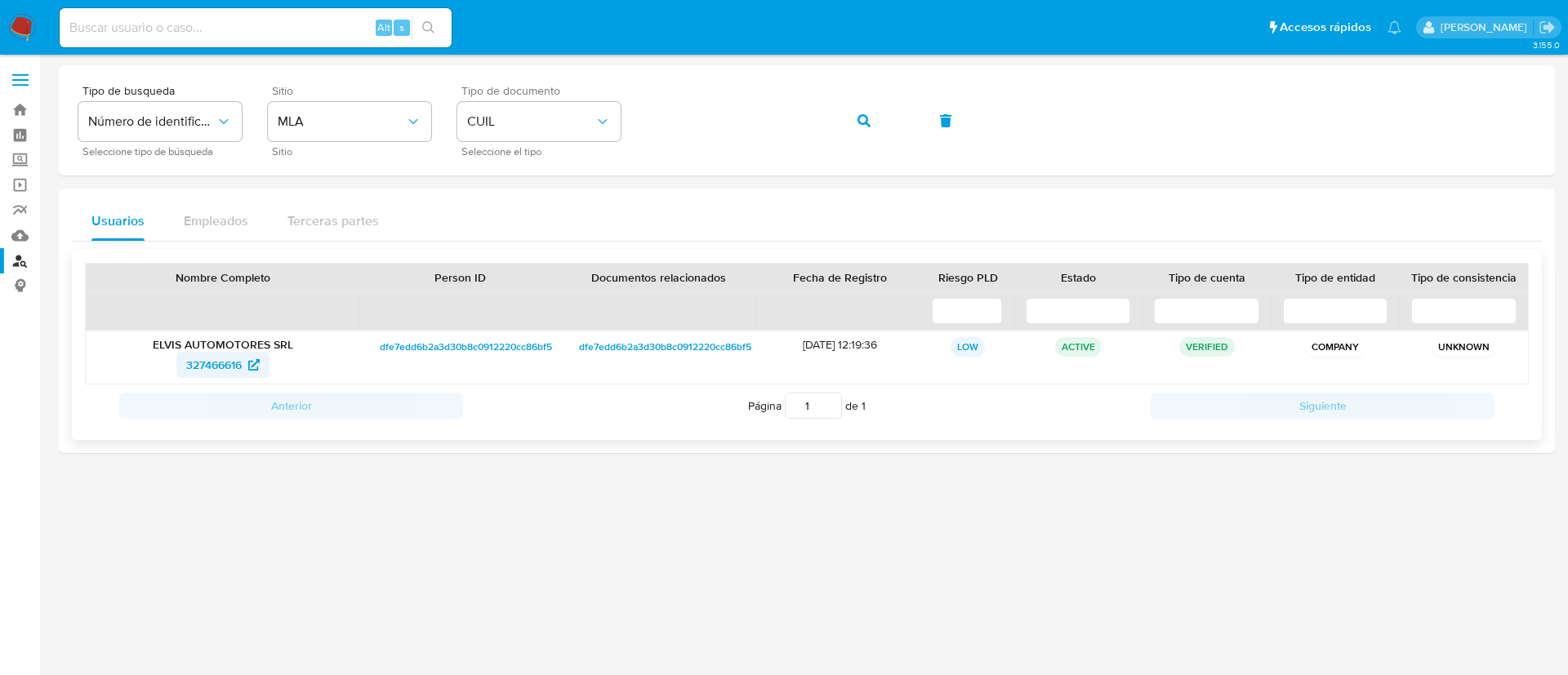
click at [194, 373] on span "327466616" at bounding box center [214, 364] width 55 height 26
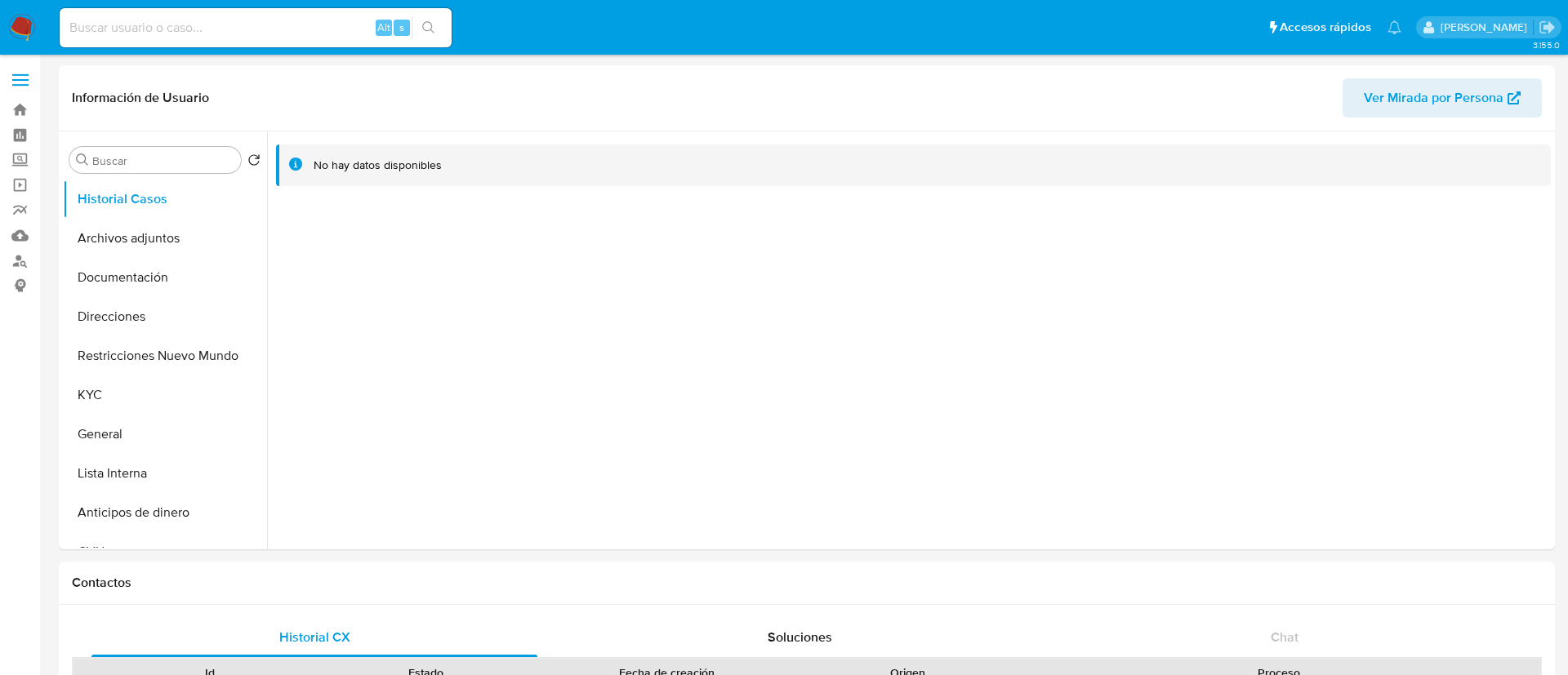
select select "10"
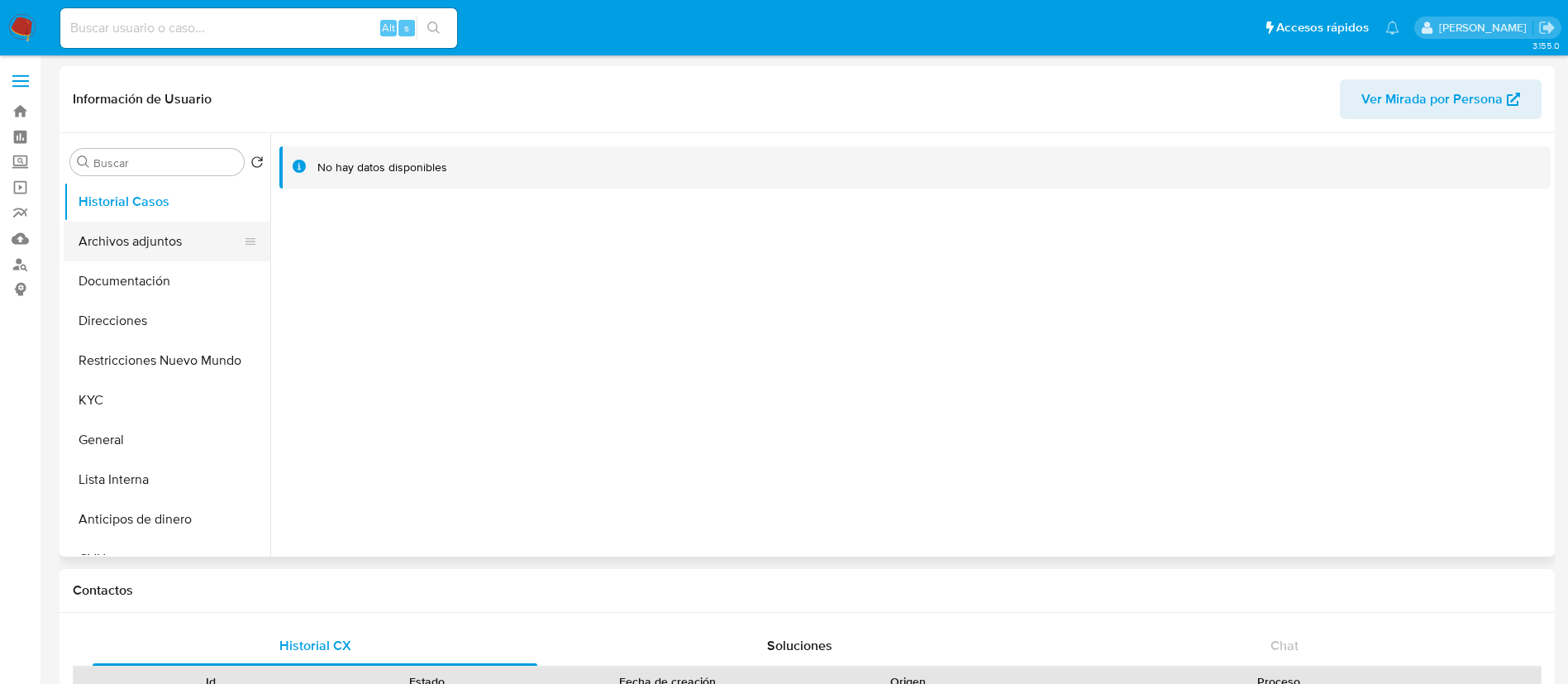
click at [170, 252] on button "Archivos adjuntos" at bounding box center [160, 241] width 193 height 40
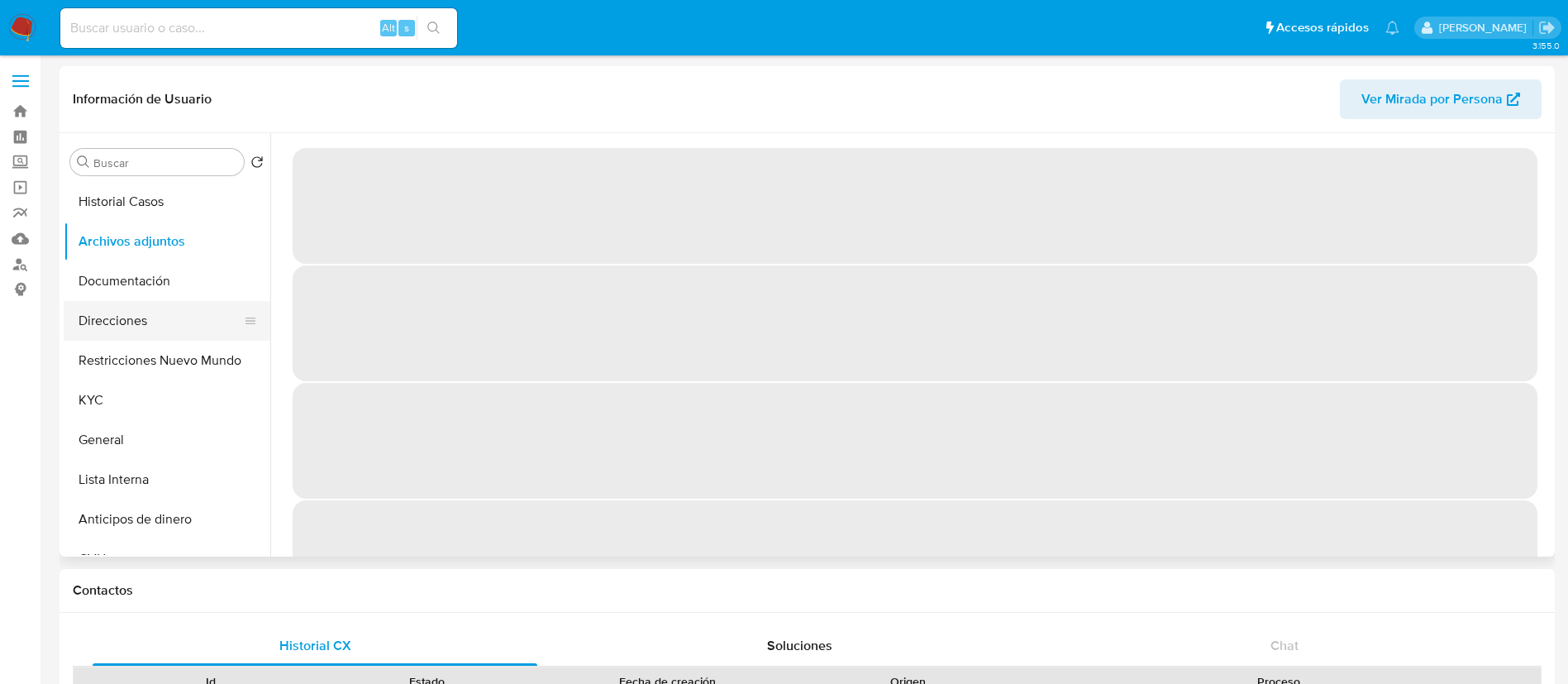
click at [161, 312] on button "Direcciones" at bounding box center [160, 321] width 193 height 40
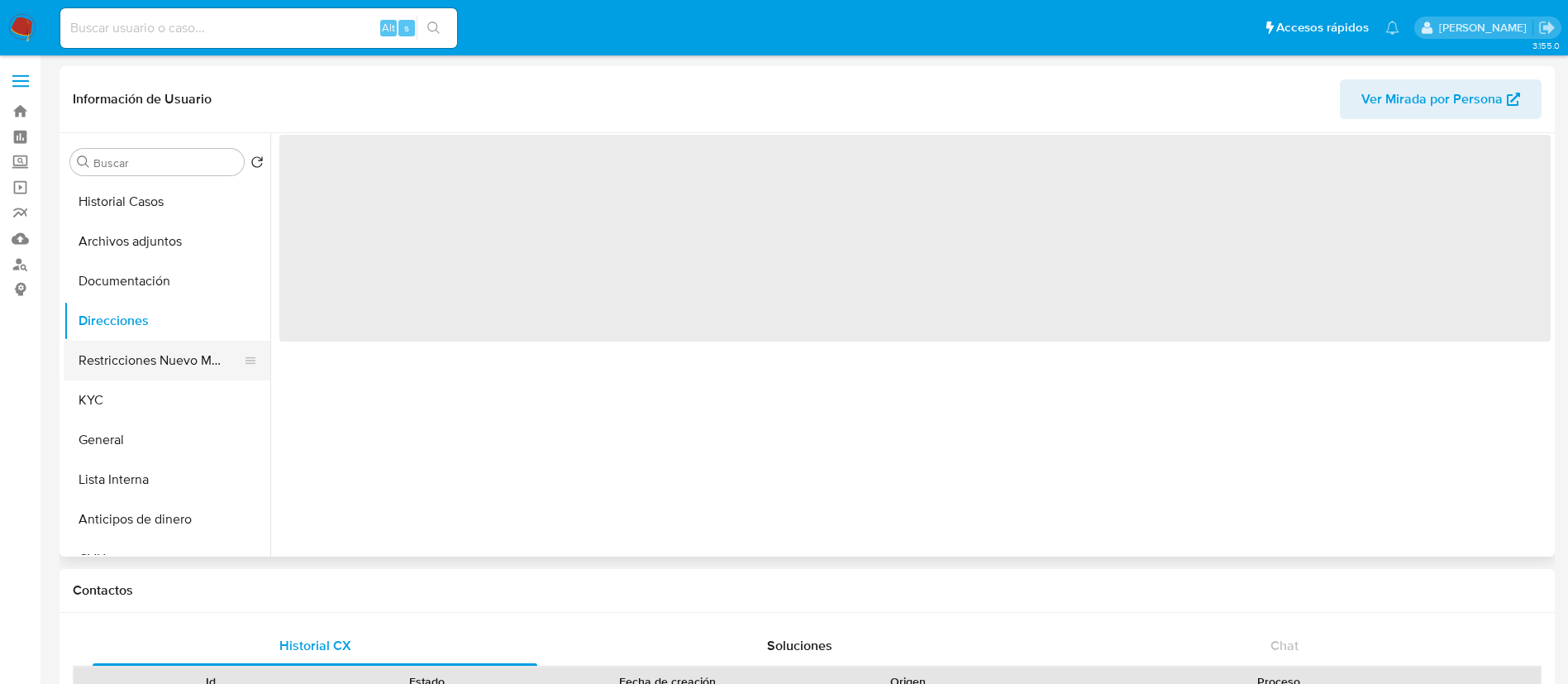
click at [173, 355] on button "Restricciones Nuevo Mundo" at bounding box center [160, 361] width 193 height 40
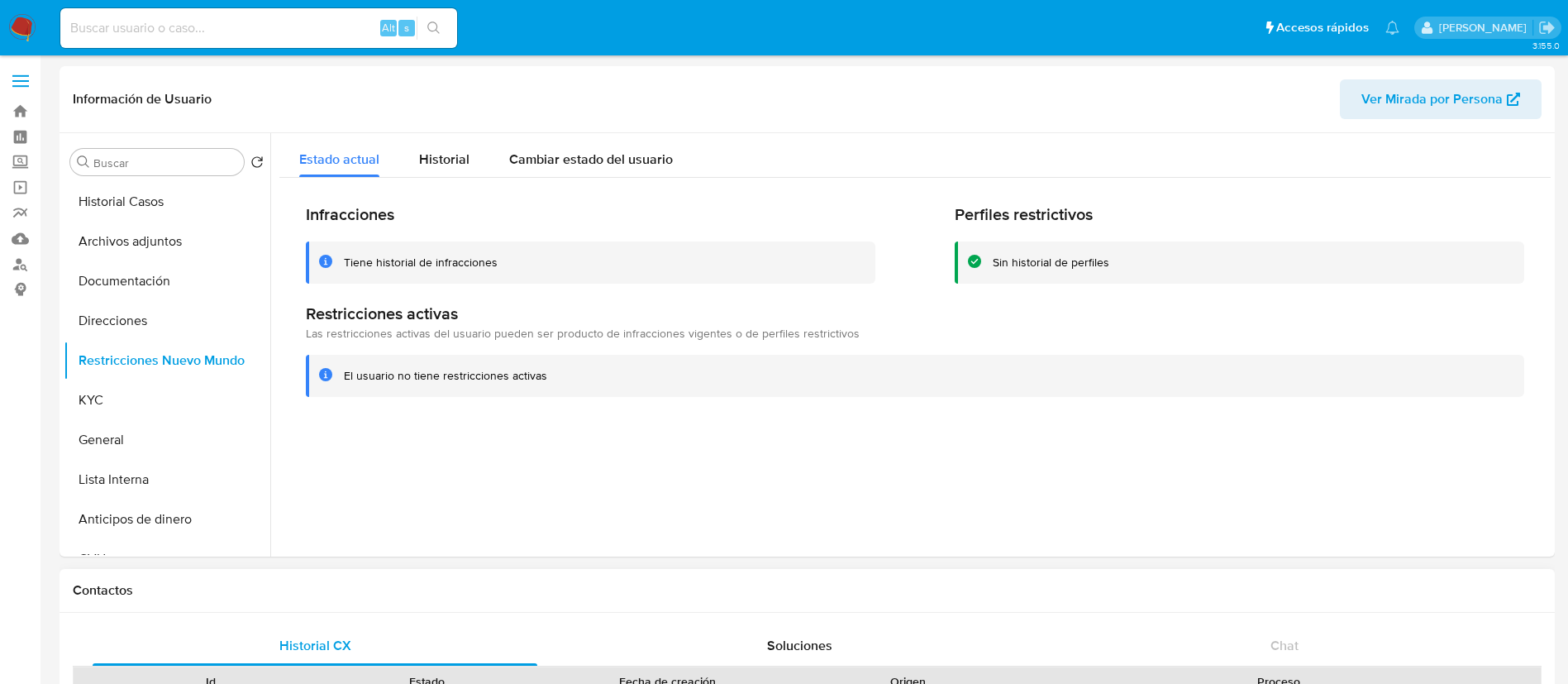
click at [1171, 682] on div "Proceso" at bounding box center [1278, 681] width 501 height 16
